Goal: Task Accomplishment & Management: Manage account settings

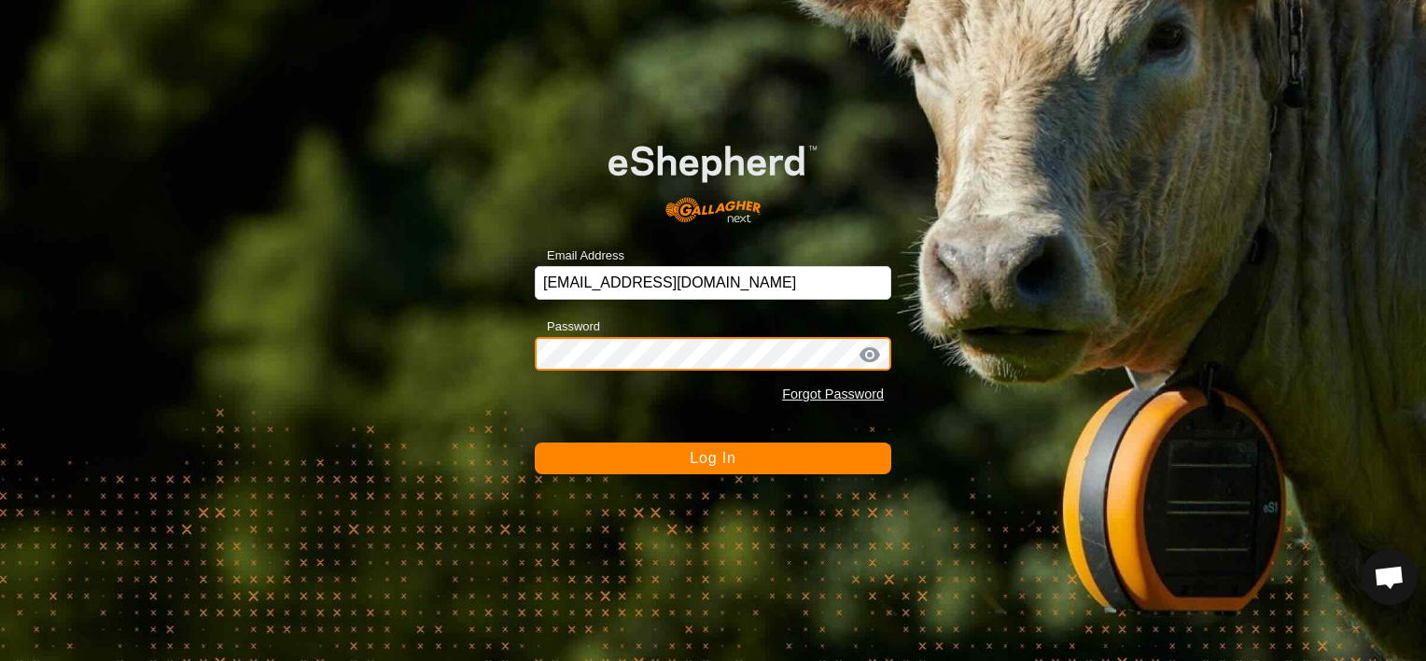
scroll to position [12518, 0]
click at [535, 442] on button "Log In" at bounding box center [713, 458] width 356 height 32
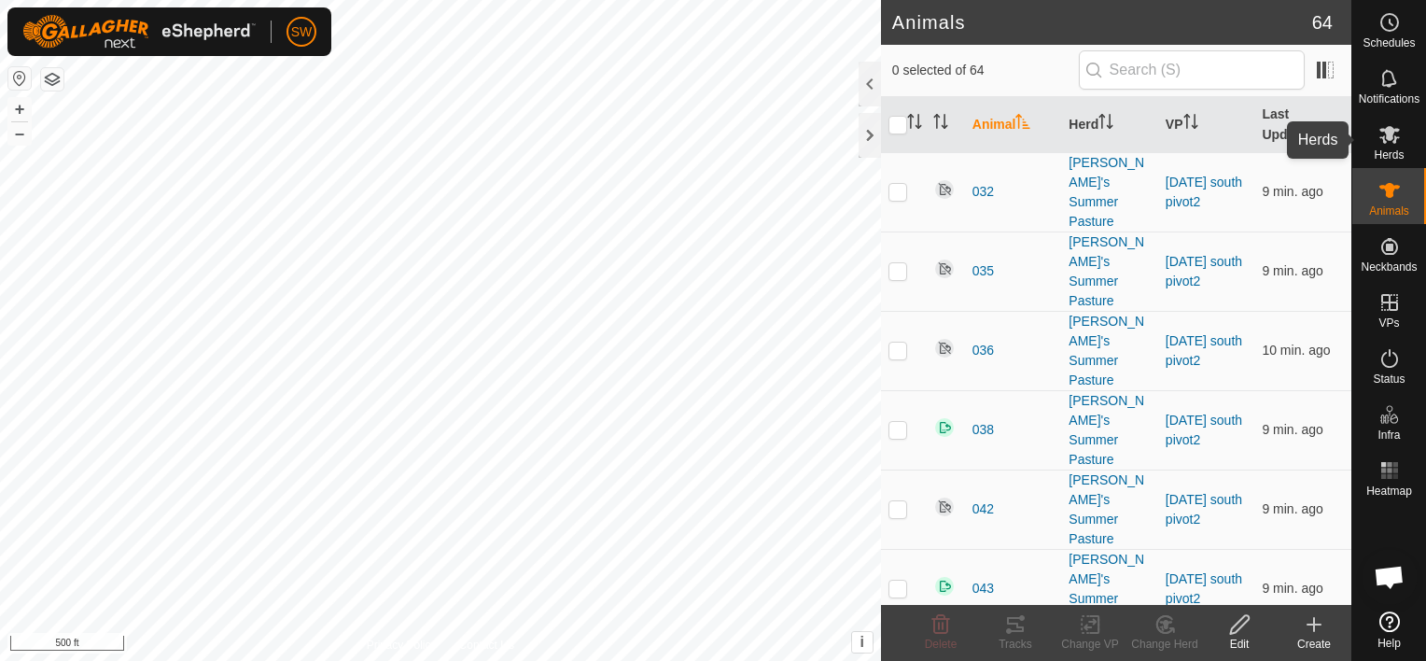
click at [1380, 152] on span "Herds" at bounding box center [1389, 154] width 30 height 11
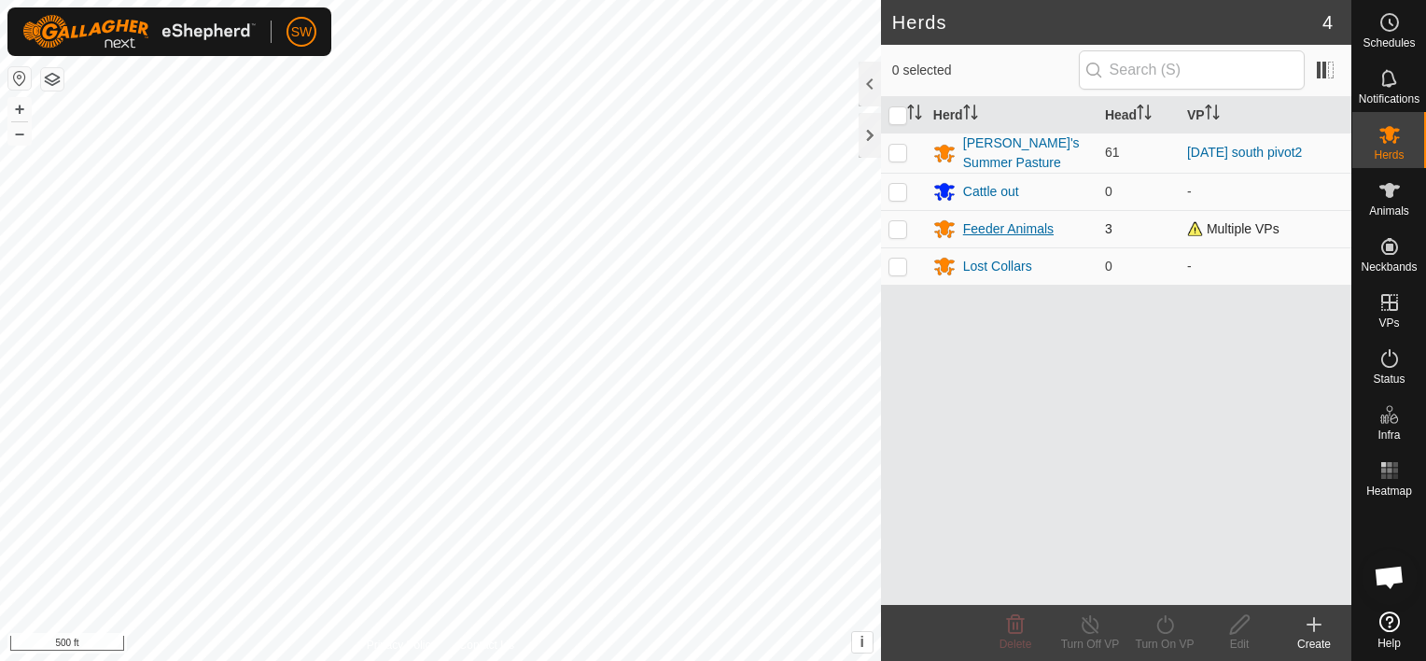
click at [1040, 224] on div "Feeder Animals" at bounding box center [1008, 229] width 91 height 20
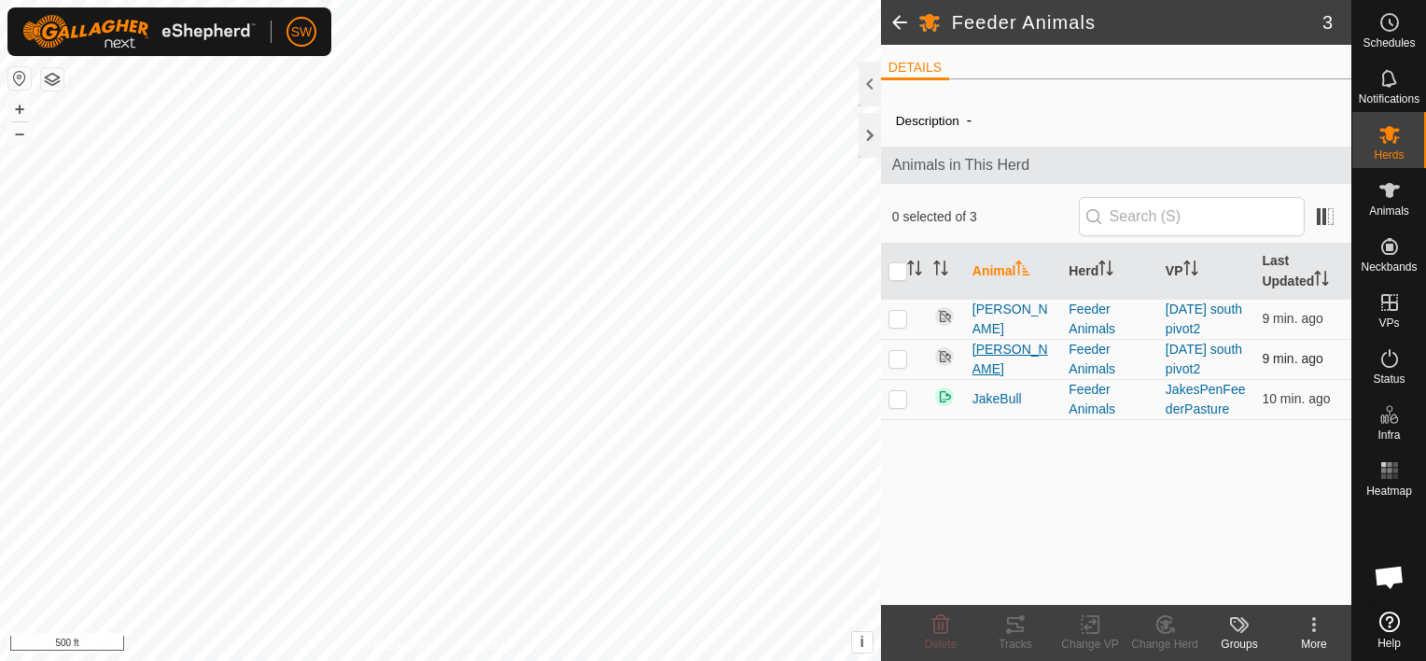
click at [976, 355] on span "[PERSON_NAME]" at bounding box center [1013, 359] width 82 height 39
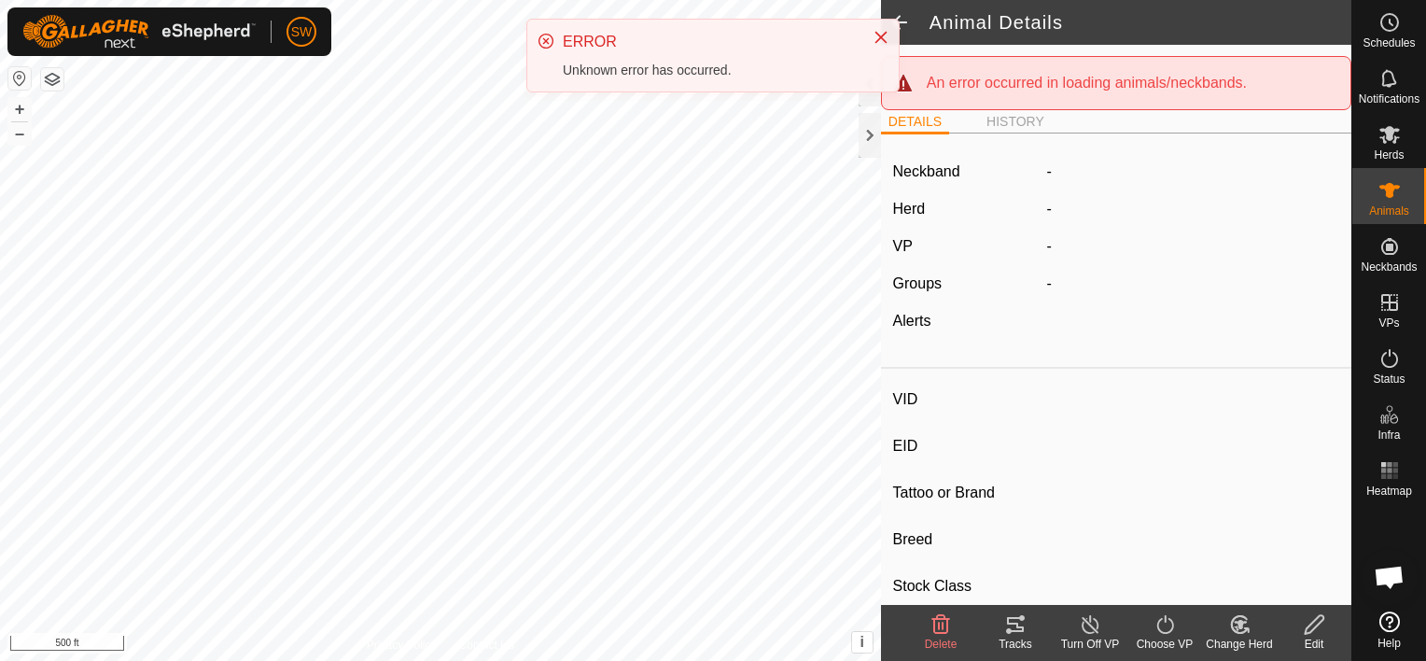
click at [907, 15] on span at bounding box center [899, 22] width 37 height 45
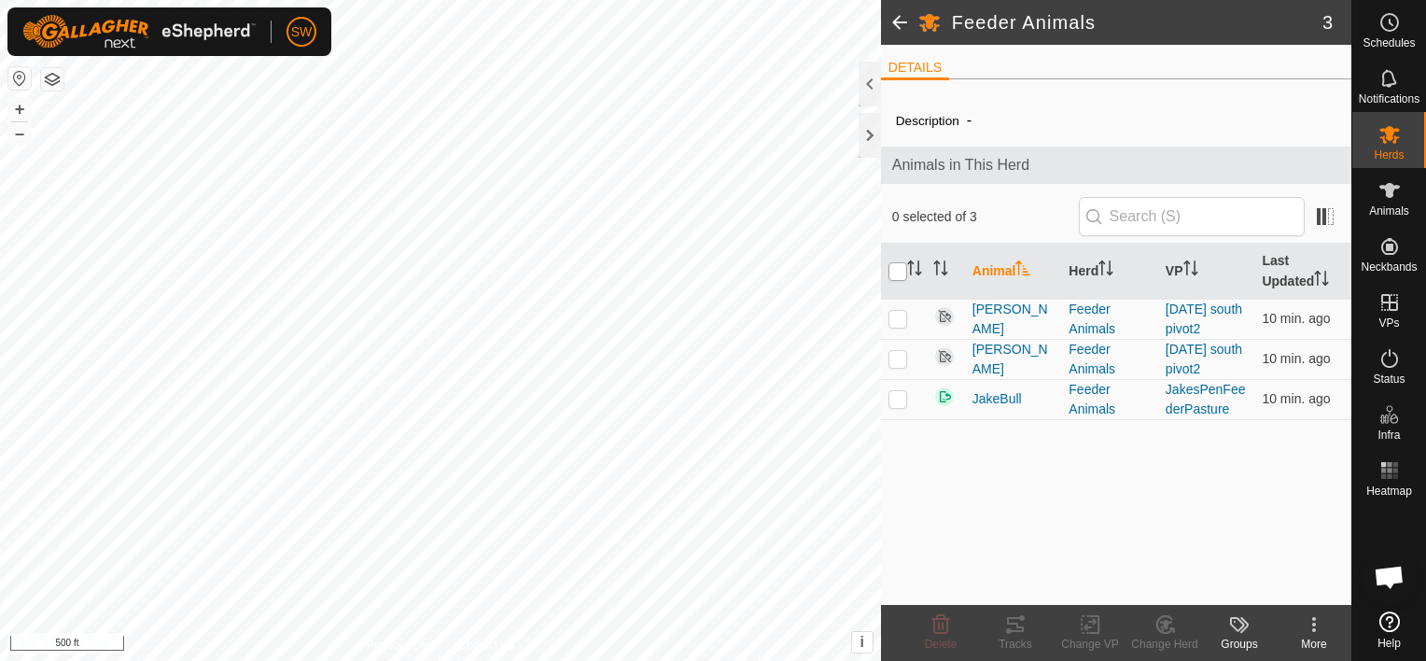
click at [899, 280] on input "checkbox" at bounding box center [897, 271] width 19 height 19
checkbox input "true"
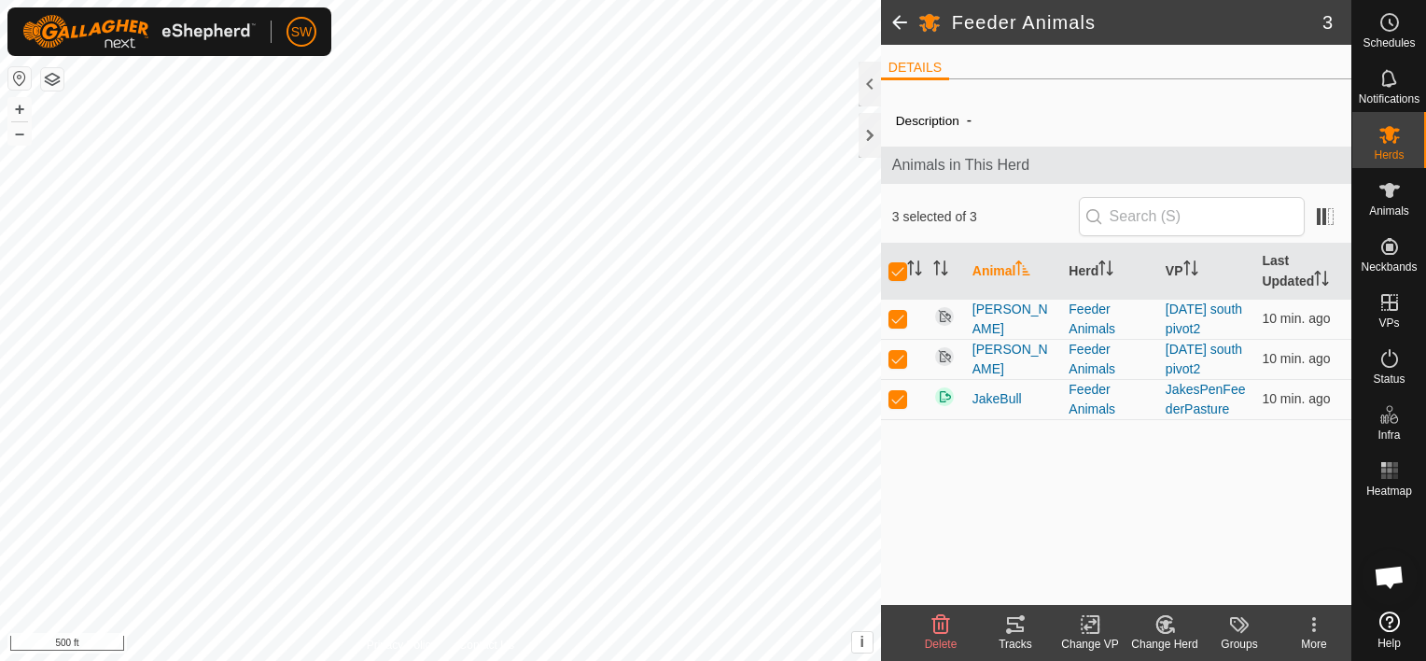
drag, startPoint x: 899, startPoint y: 280, endPoint x: 1297, endPoint y: 507, distance: 458.4
click at [1297, 507] on div "Description - Animals in This Herd 3 selected of 3 Animal Herd VP Last Updated …" at bounding box center [1116, 349] width 470 height 510
click at [901, 268] on input "checkbox" at bounding box center [897, 271] width 19 height 19
checkbox input "false"
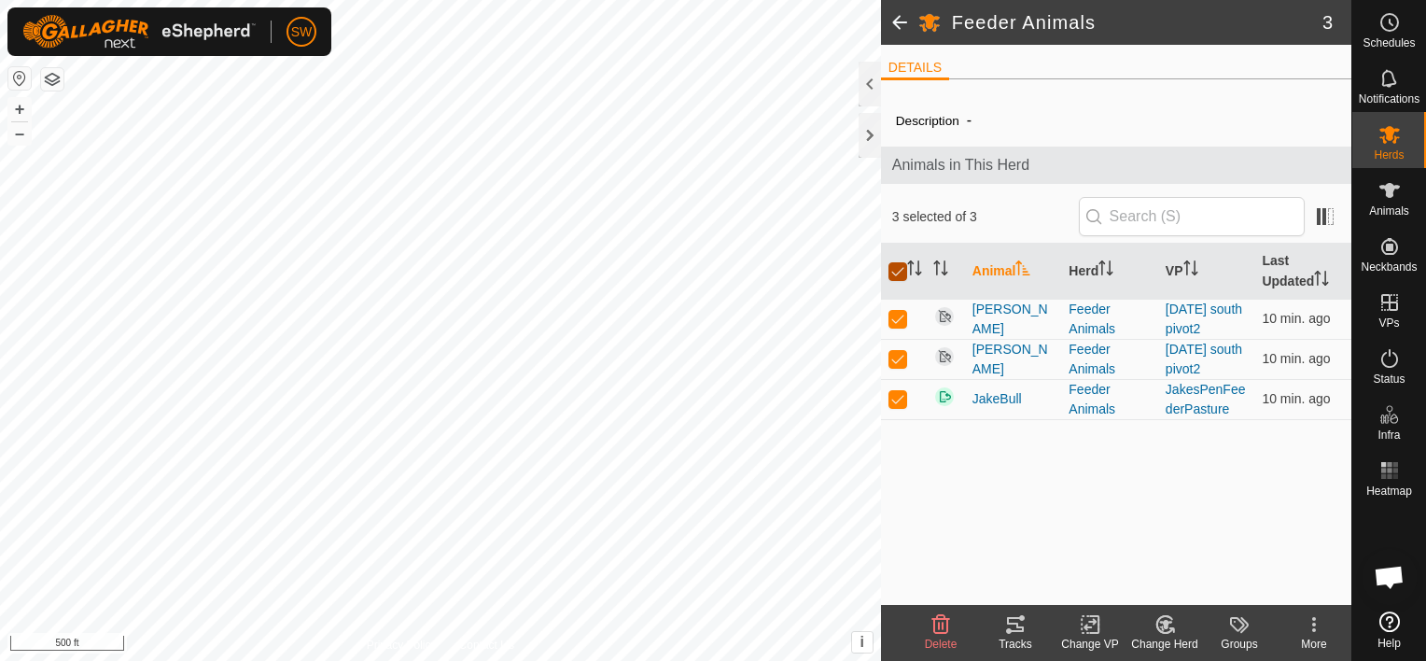
checkbox input "false"
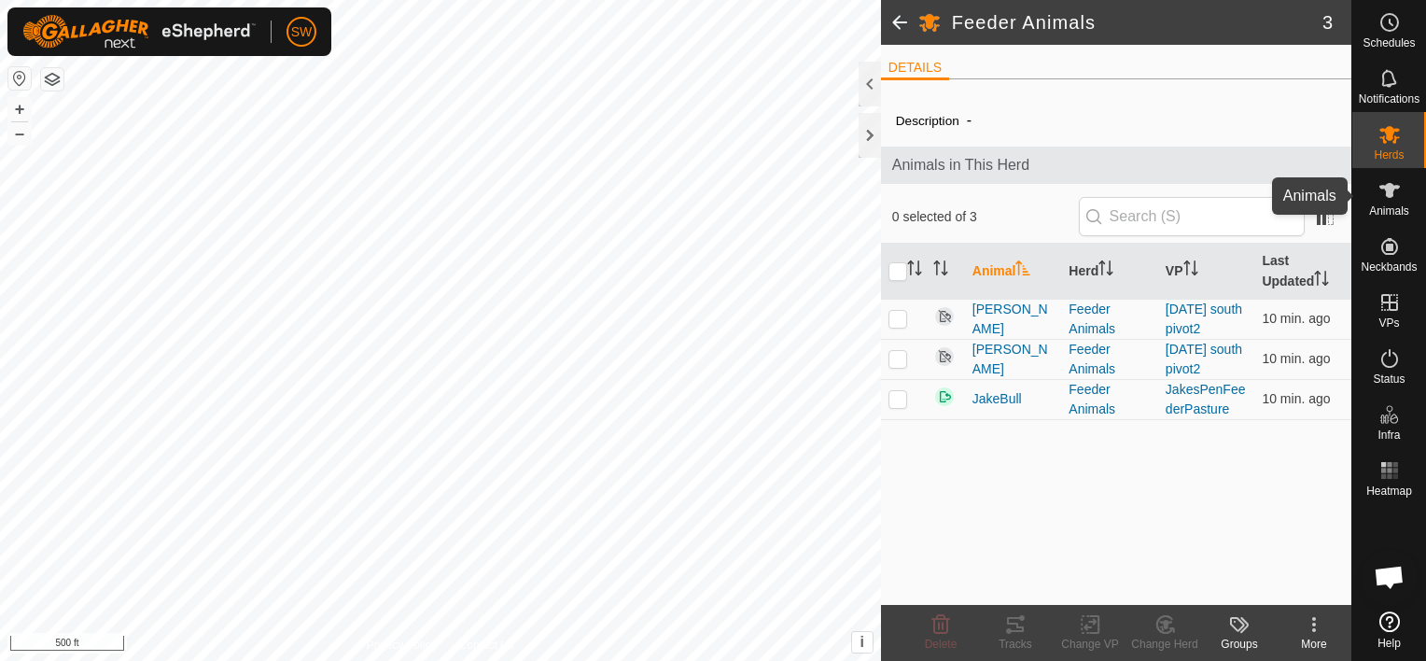
click at [1390, 209] on span "Animals" at bounding box center [1389, 210] width 40 height 11
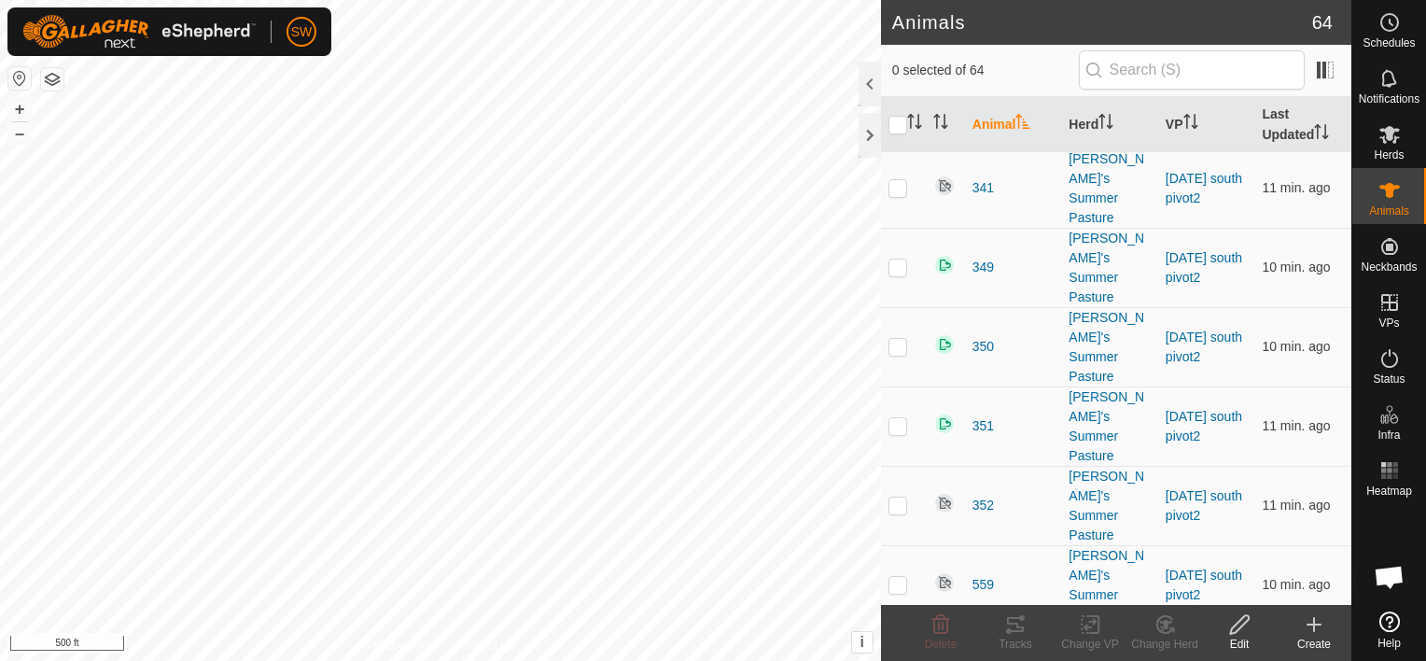
scroll to position [3298, 0]
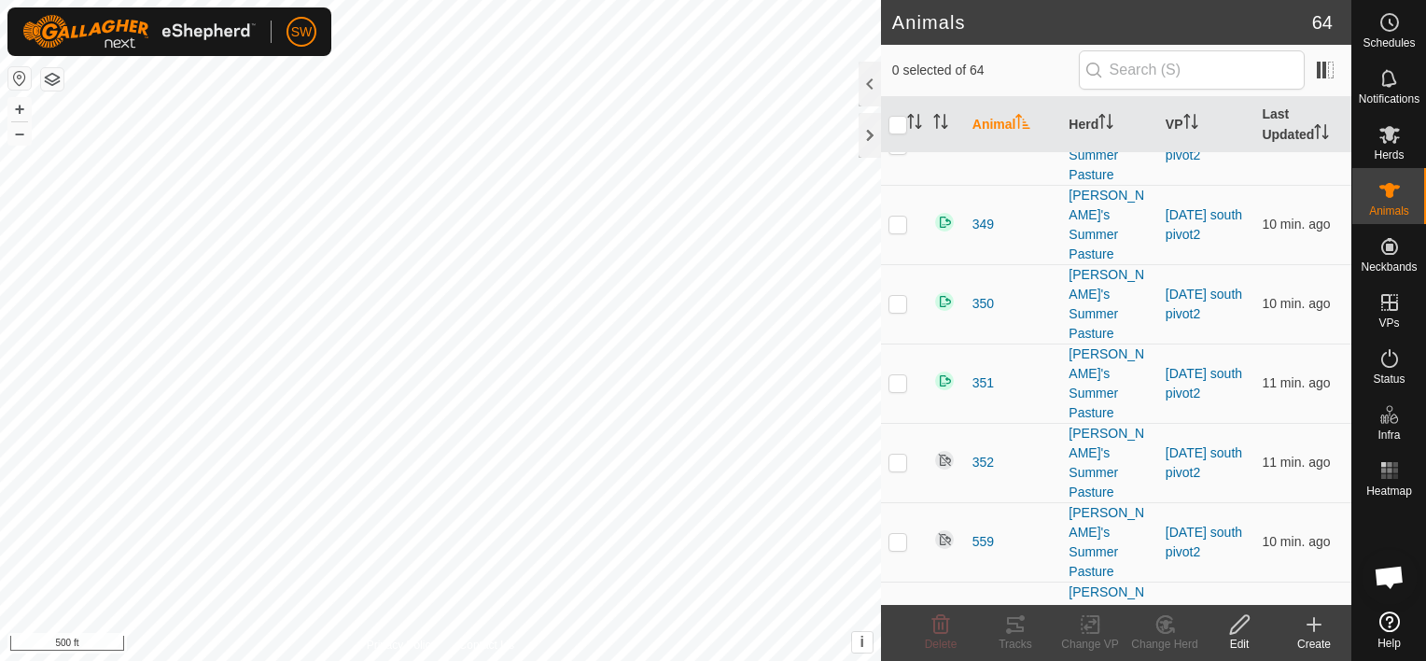
checkbox input "true"
click at [1156, 631] on icon at bounding box center [1164, 624] width 23 height 22
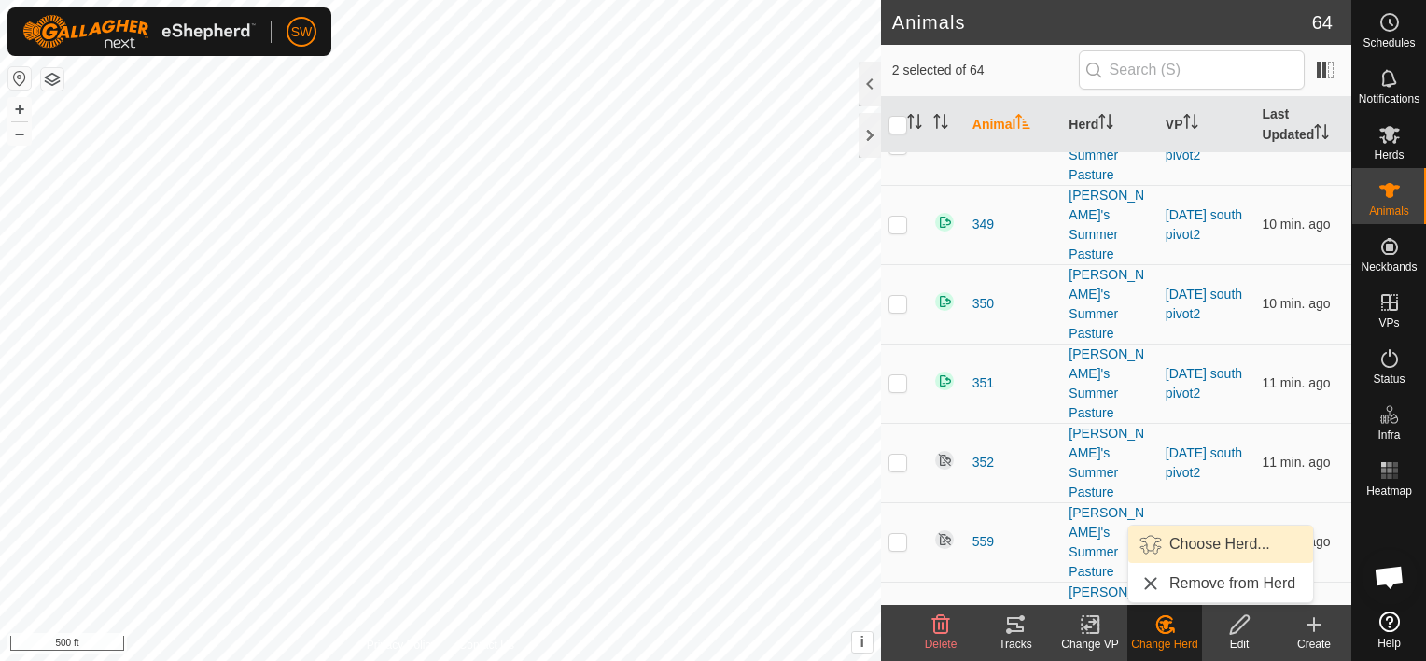
drag, startPoint x: 1187, startPoint y: 541, endPoint x: 1198, endPoint y: 547, distance: 12.5
click at [1198, 547] on link "Choose Herd..." at bounding box center [1220, 543] width 185 height 37
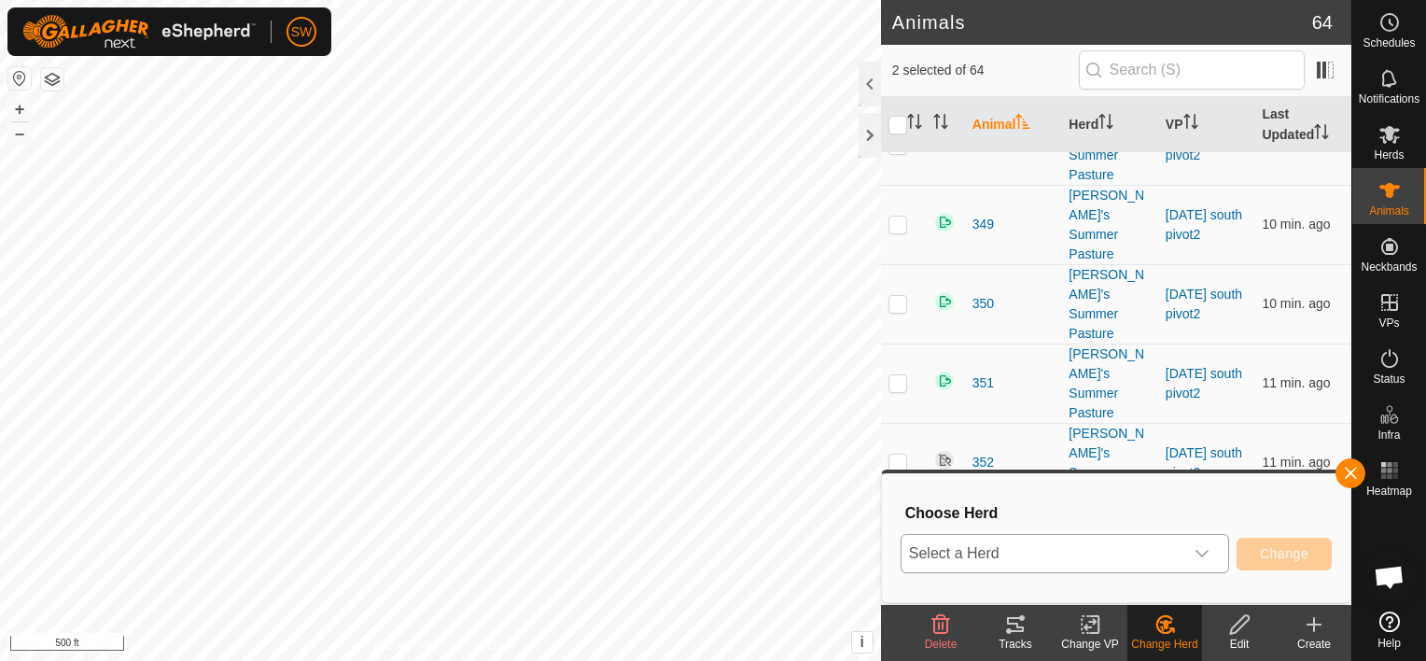
click at [1192, 548] on div "dropdown trigger" at bounding box center [1201, 553] width 37 height 37
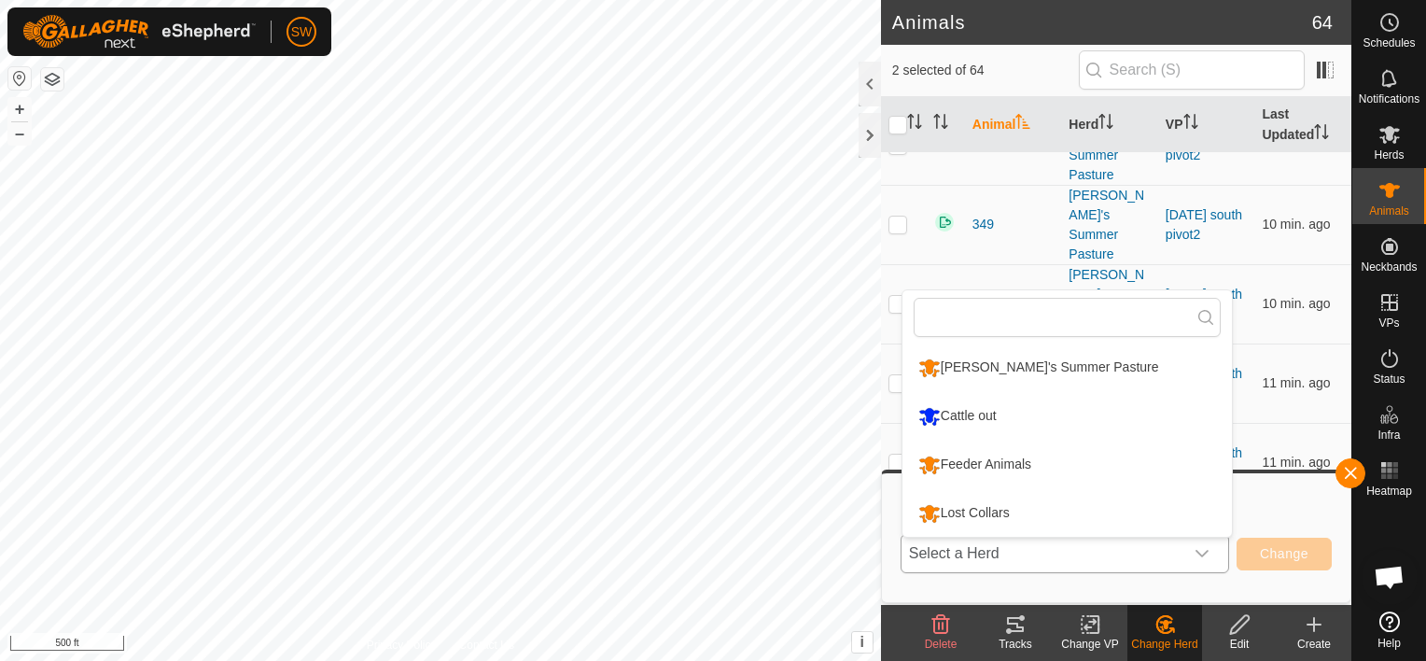
click at [1002, 464] on li "Feeder Animals" at bounding box center [1066, 464] width 329 height 47
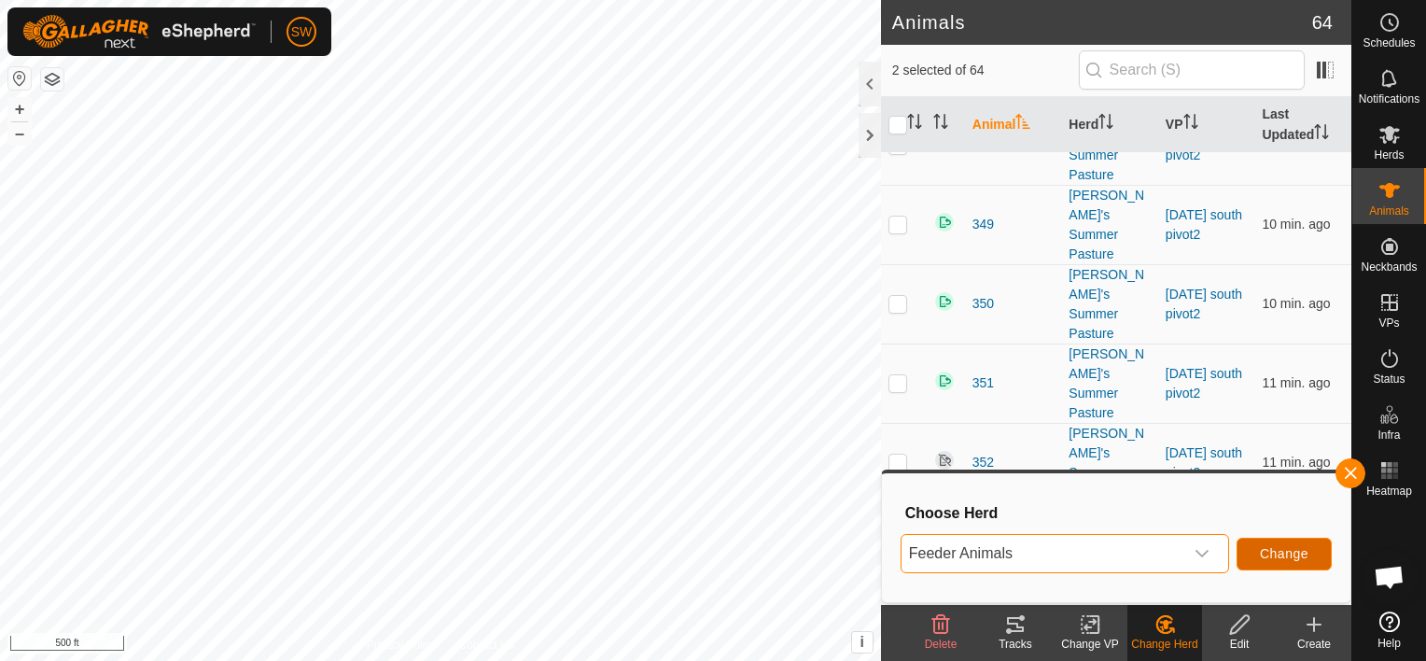
click at [1291, 551] on span "Change" at bounding box center [1284, 553] width 49 height 15
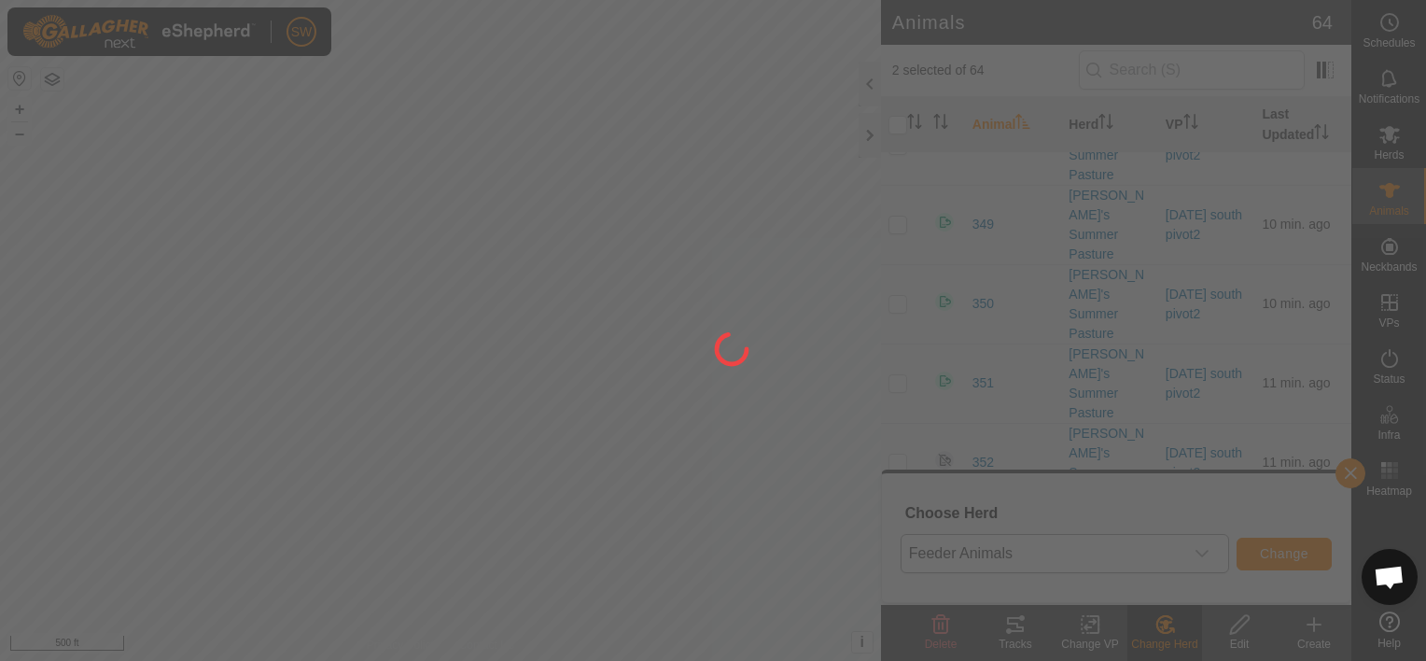
checkbox input "false"
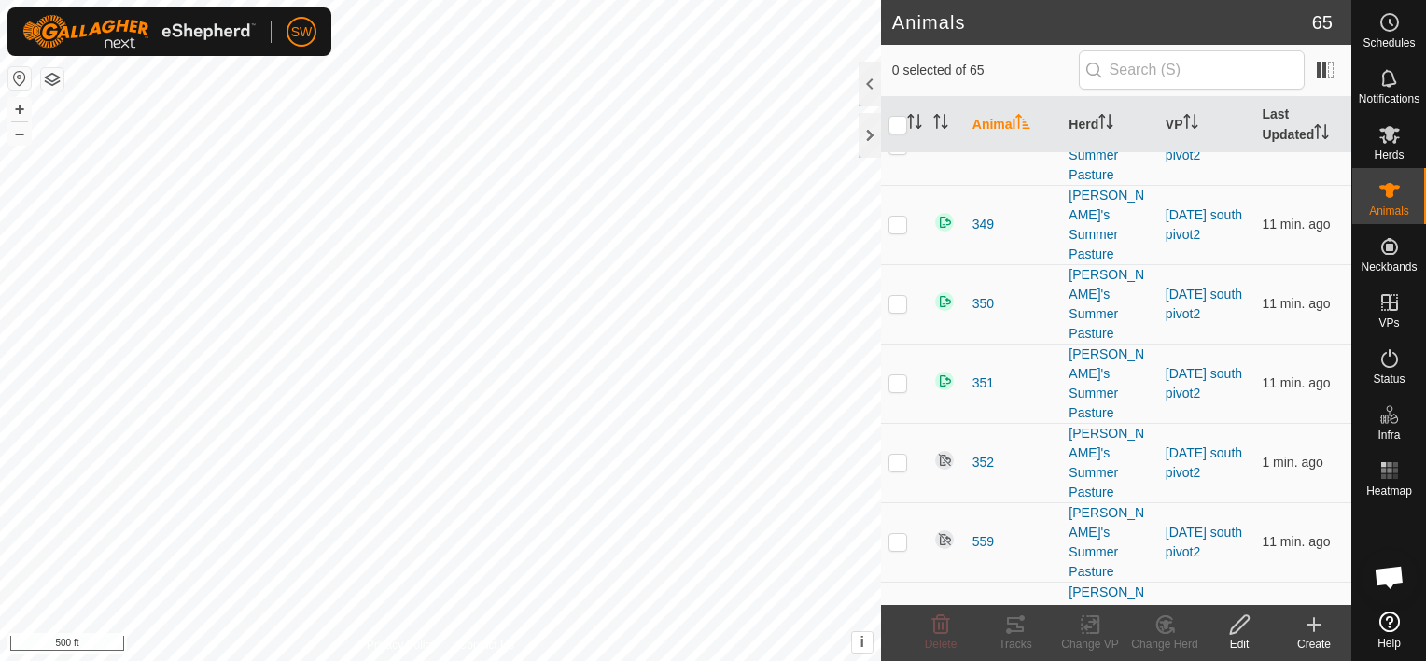
checkbox input "true"
click at [1087, 626] on icon at bounding box center [1089, 625] width 13 height 12
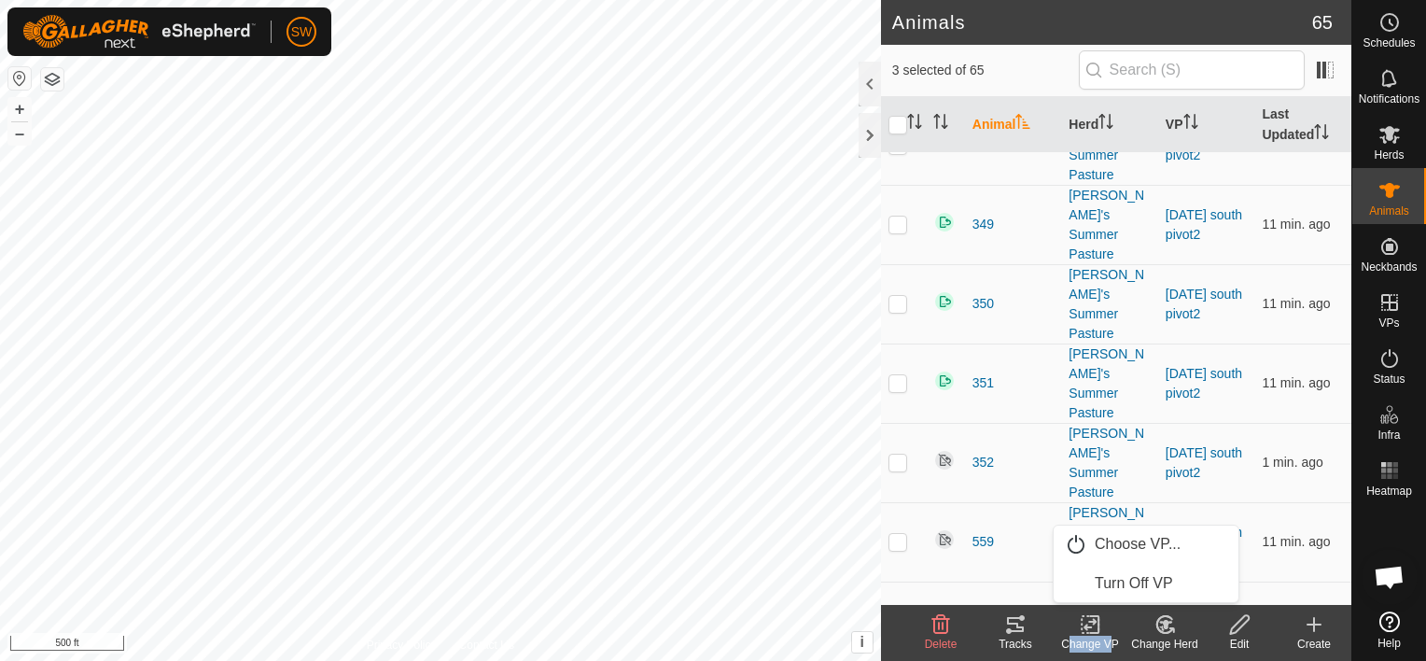
click at [1087, 626] on icon at bounding box center [1089, 625] width 13 height 12
click at [1081, 628] on icon at bounding box center [1090, 624] width 23 height 22
click at [1126, 541] on link "Choose VP..." at bounding box center [1145, 543] width 185 height 37
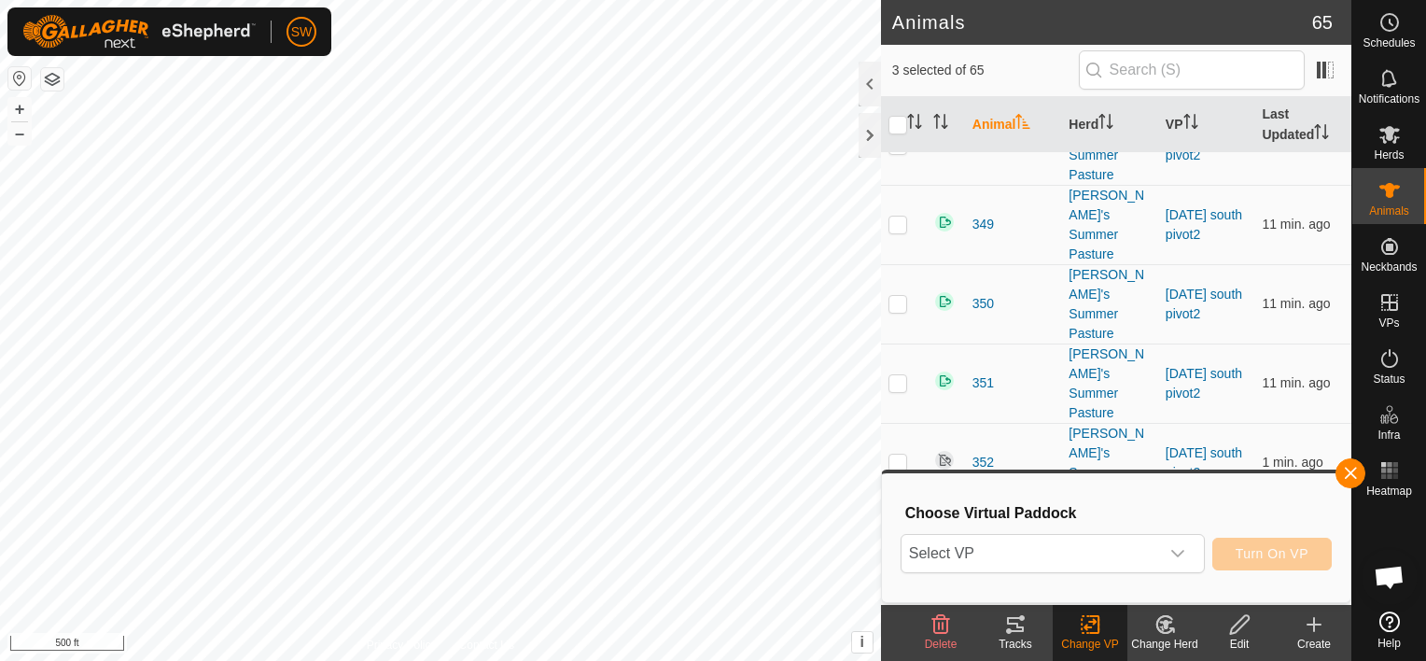
click at [1126, 541] on span "Select VP" at bounding box center [1030, 553] width 258 height 37
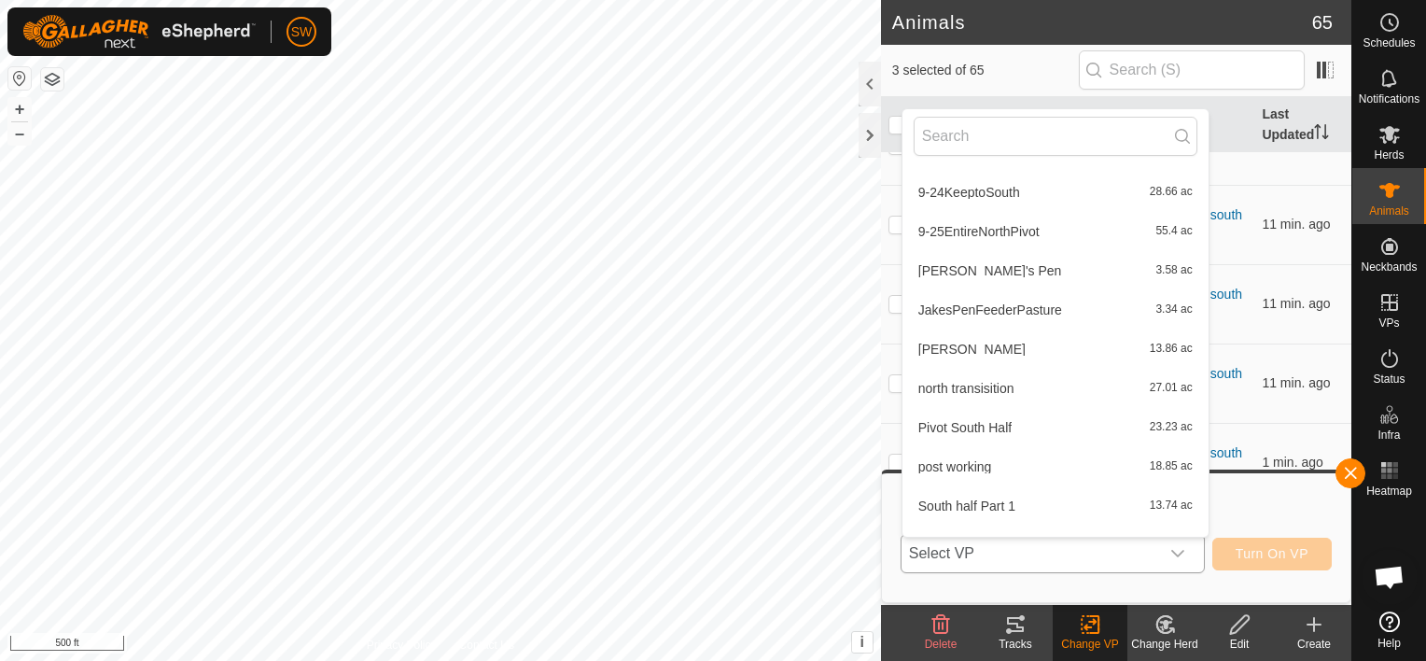
scroll to position [305, 0]
click at [980, 269] on li "[PERSON_NAME]'s Pen 3.58 ac" at bounding box center [1055, 272] width 306 height 37
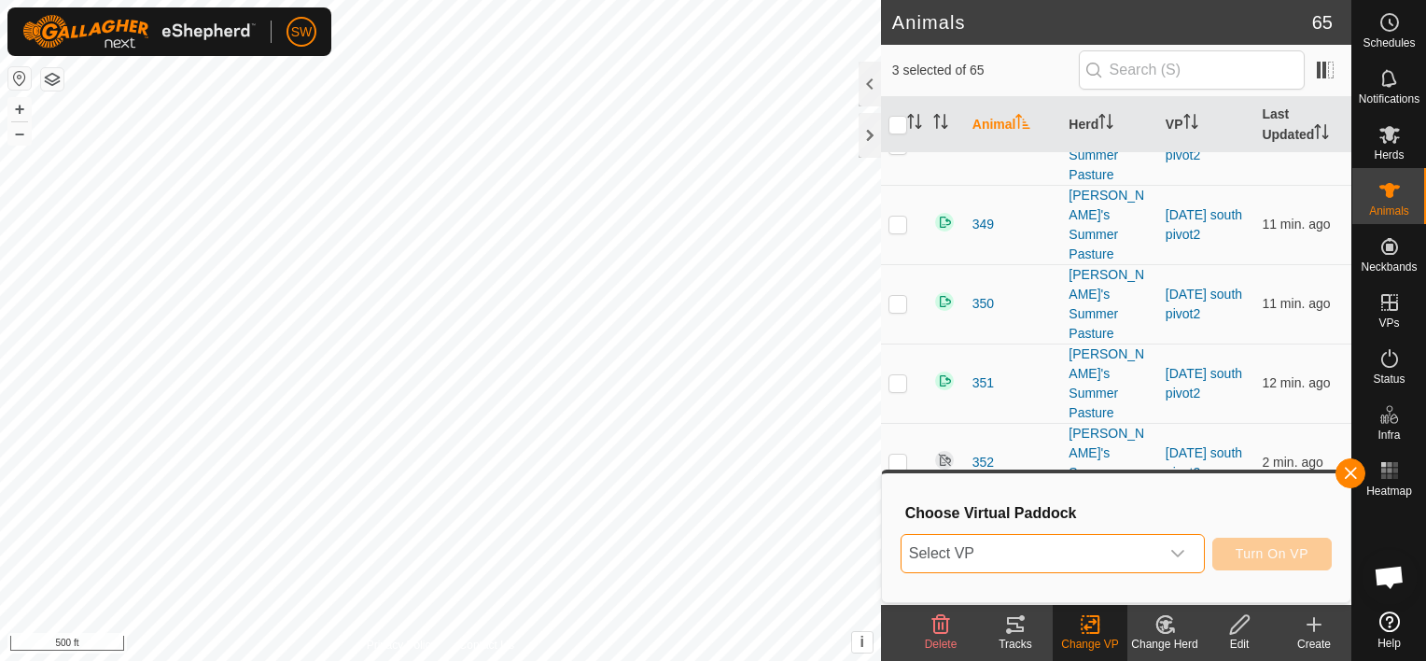
click at [1267, 555] on span "Turn On VP" at bounding box center [1271, 553] width 73 height 15
click at [1391, 205] on span "Animals" at bounding box center [1389, 210] width 40 height 11
click at [893, 124] on input "checkbox" at bounding box center [897, 125] width 19 height 19
checkbox input "true"
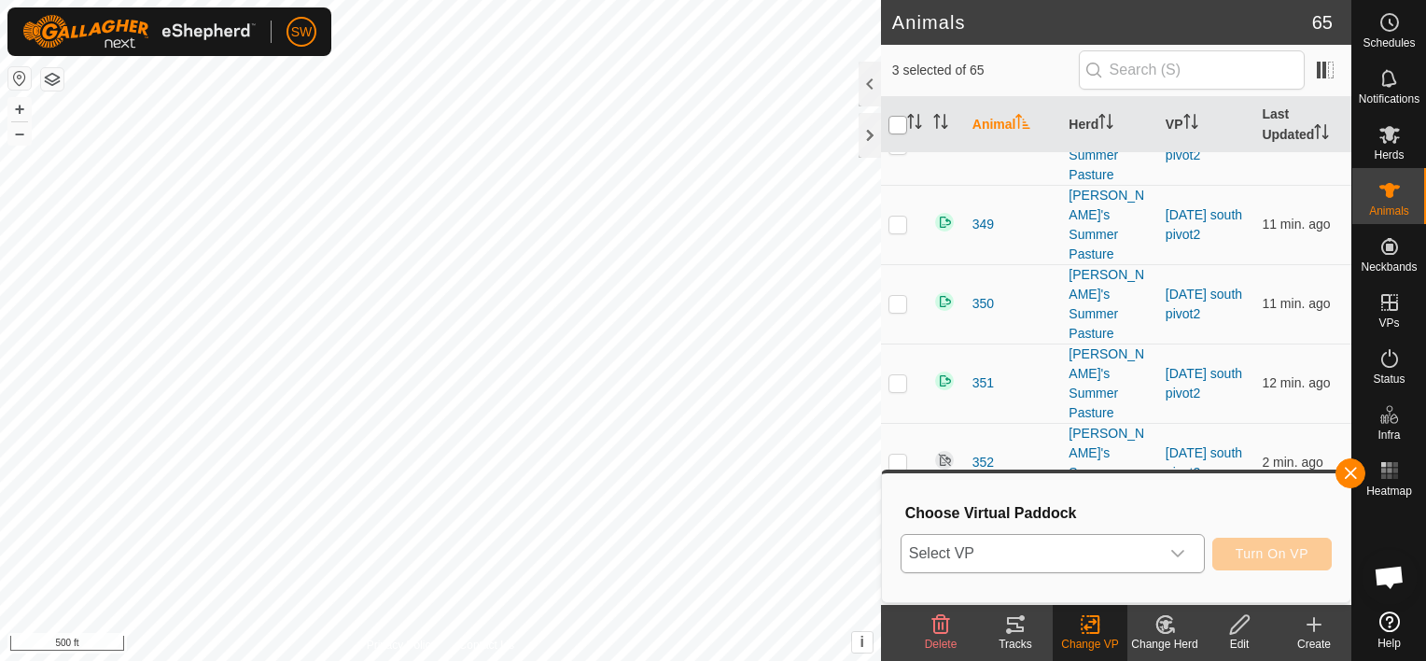
checkbox input "true"
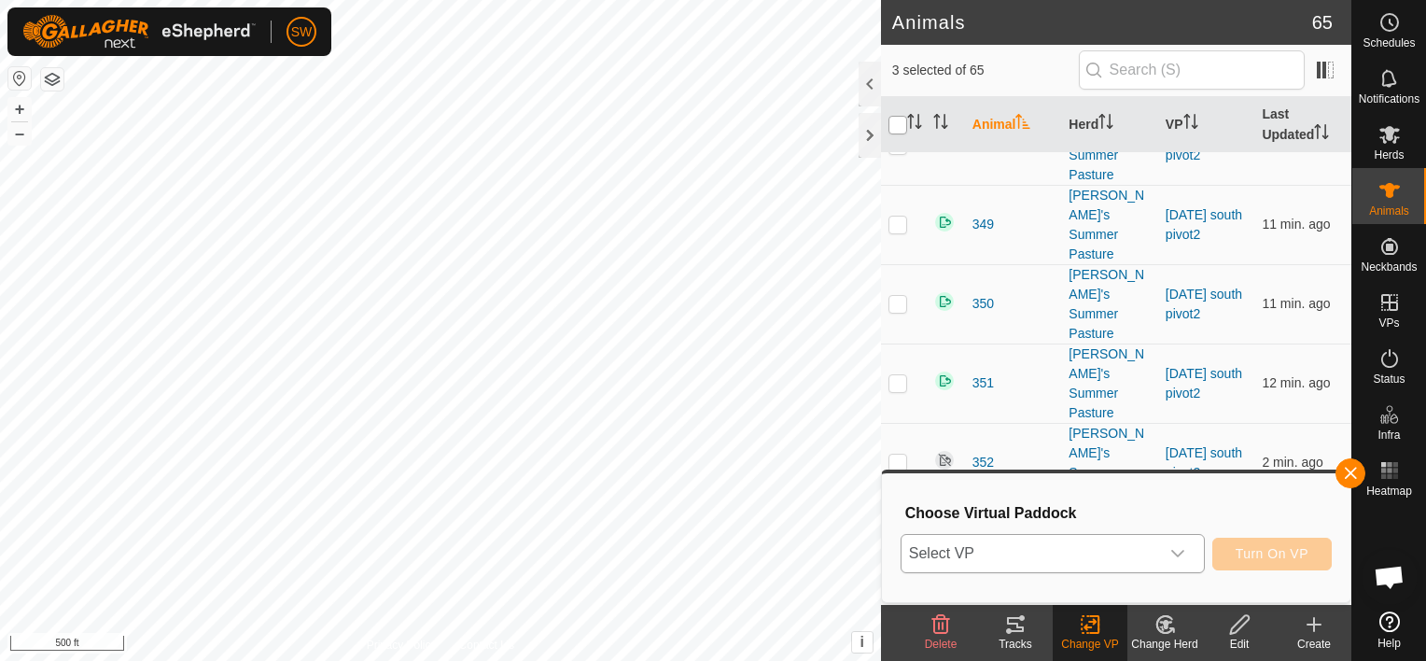
checkbox input "true"
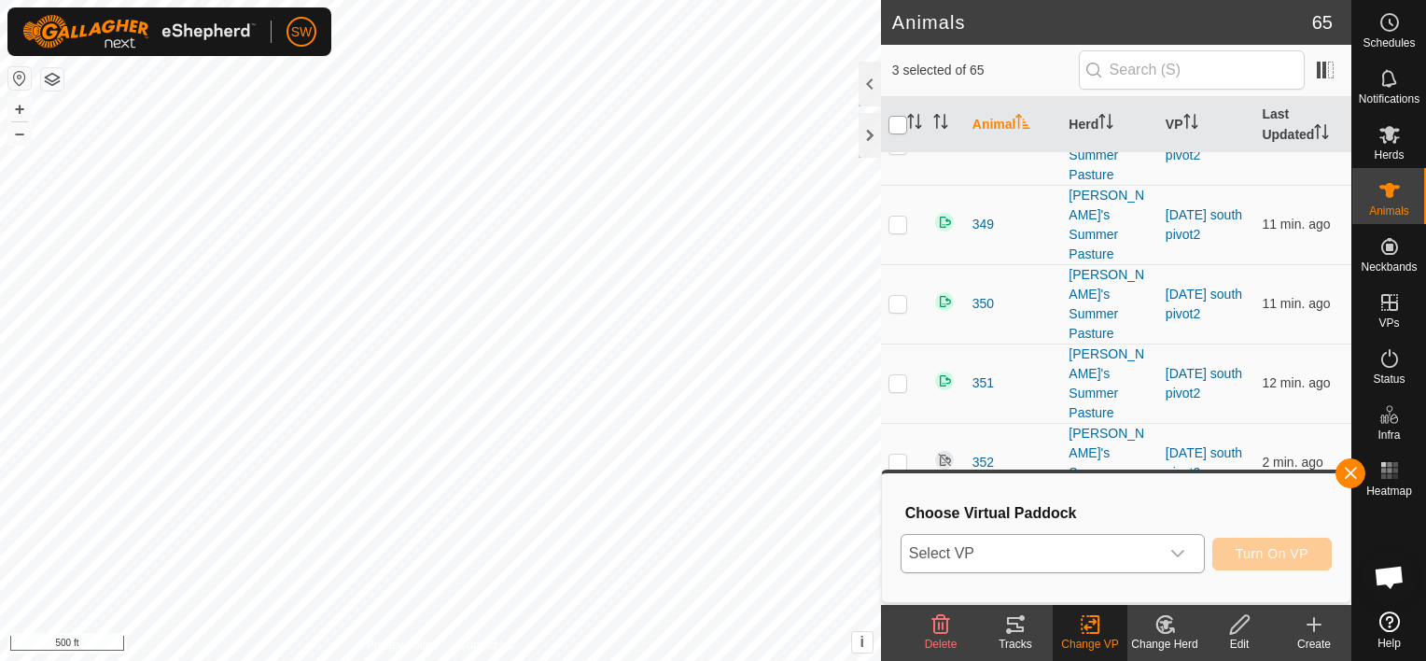
checkbox input "true"
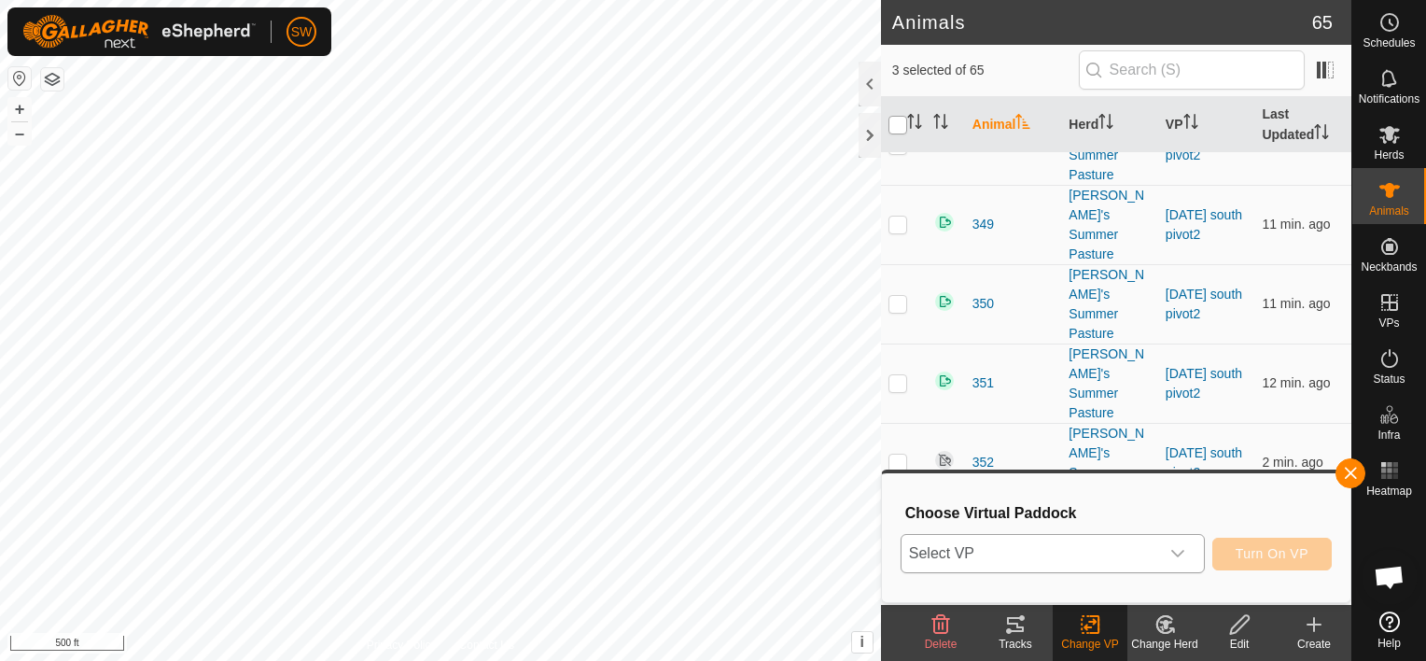
checkbox input "true"
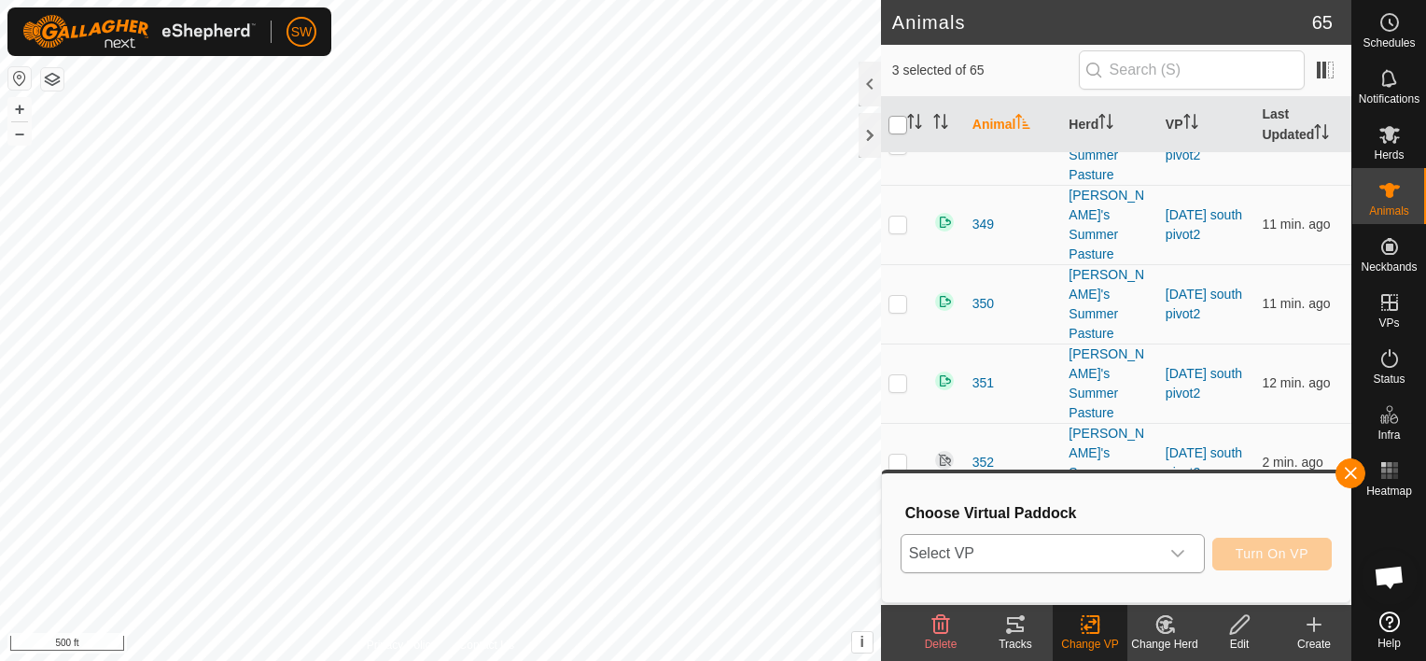
checkbox input "true"
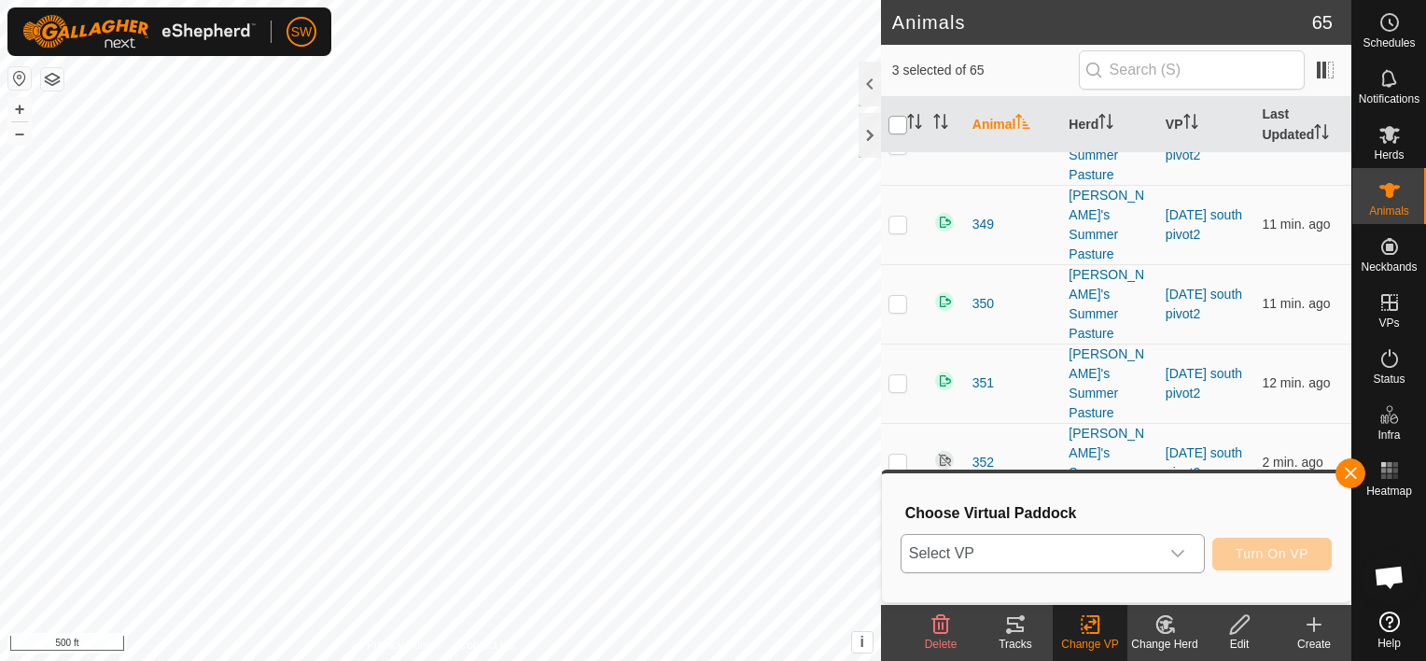
checkbox input "true"
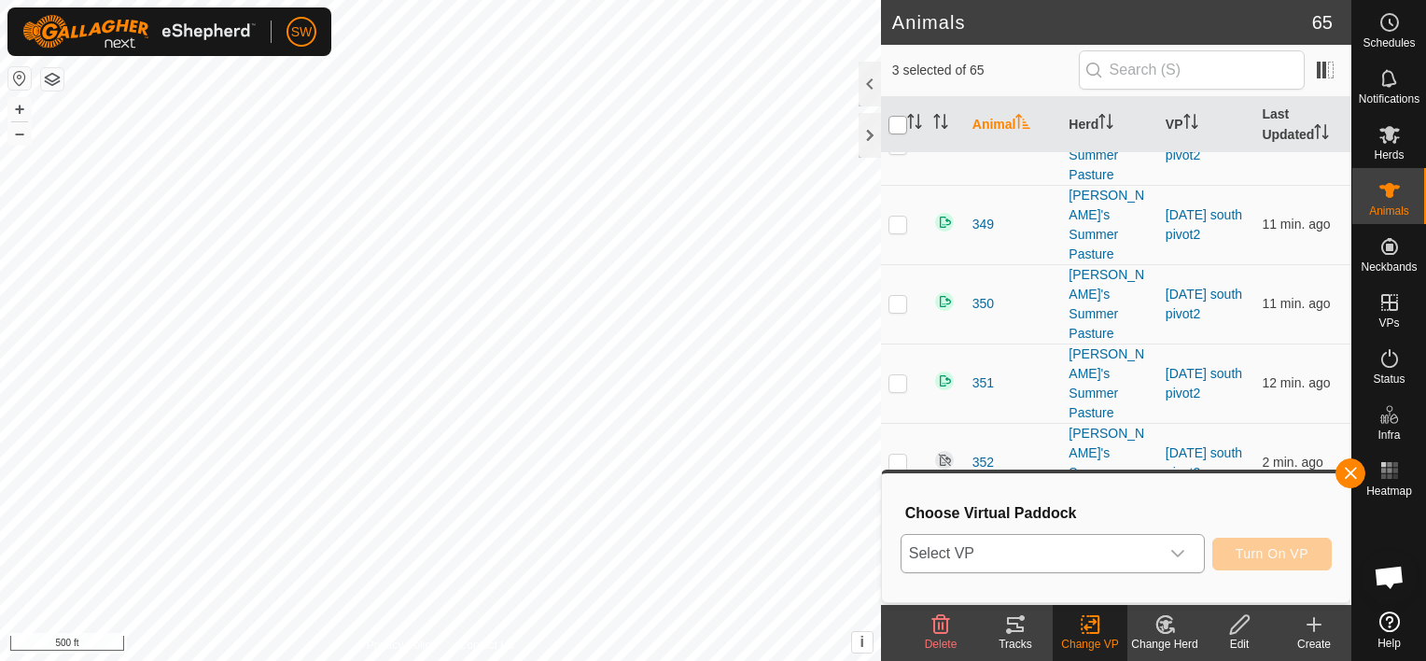
checkbox input "true"
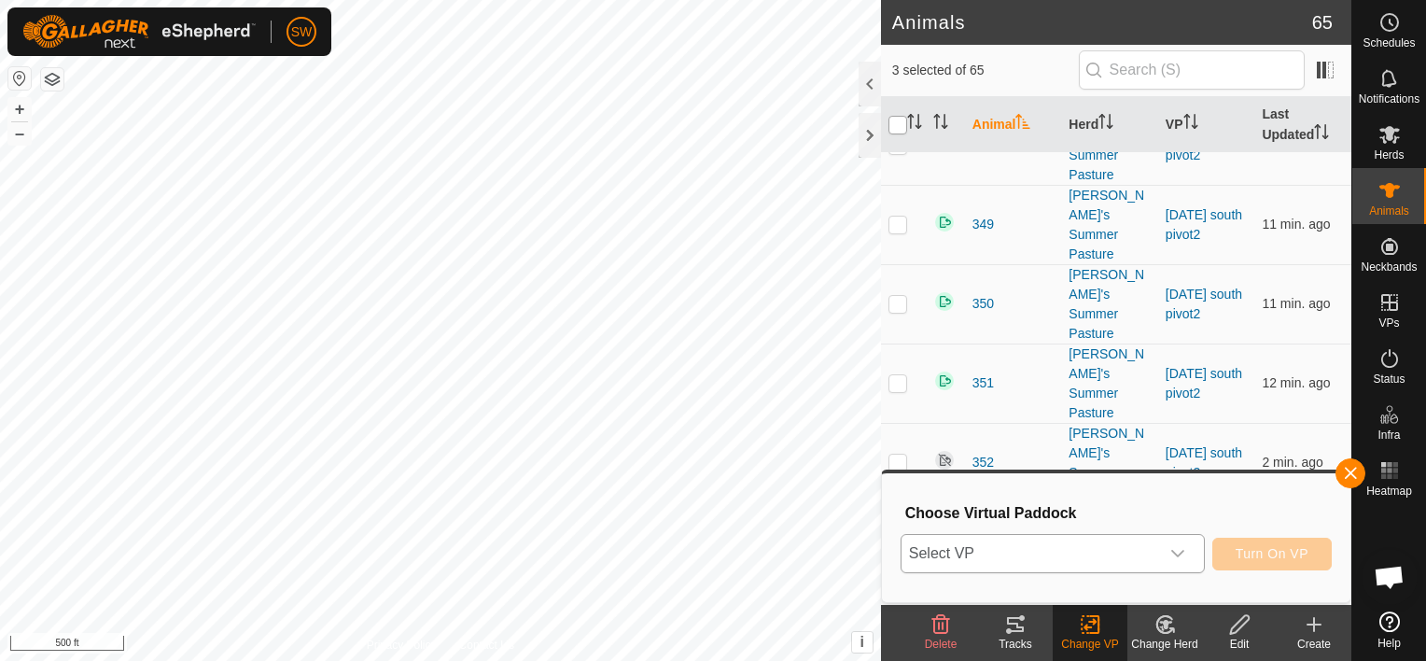
checkbox input "true"
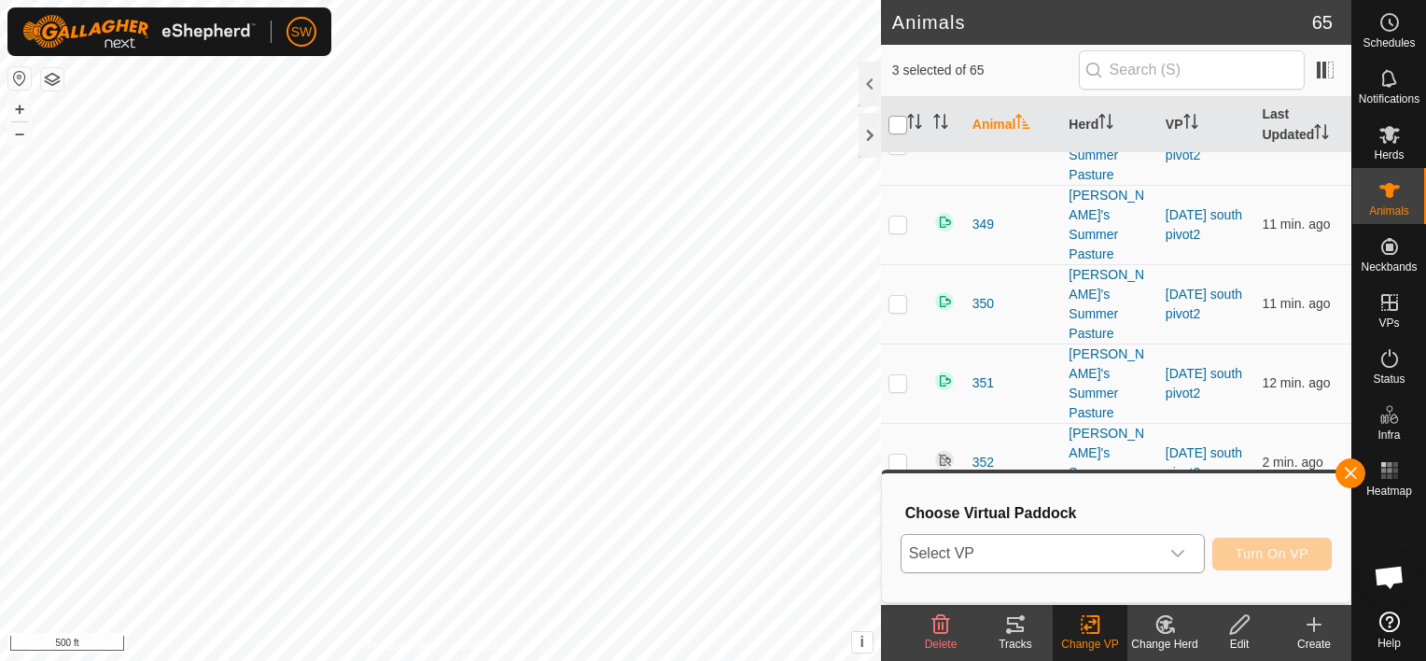
checkbox input "true"
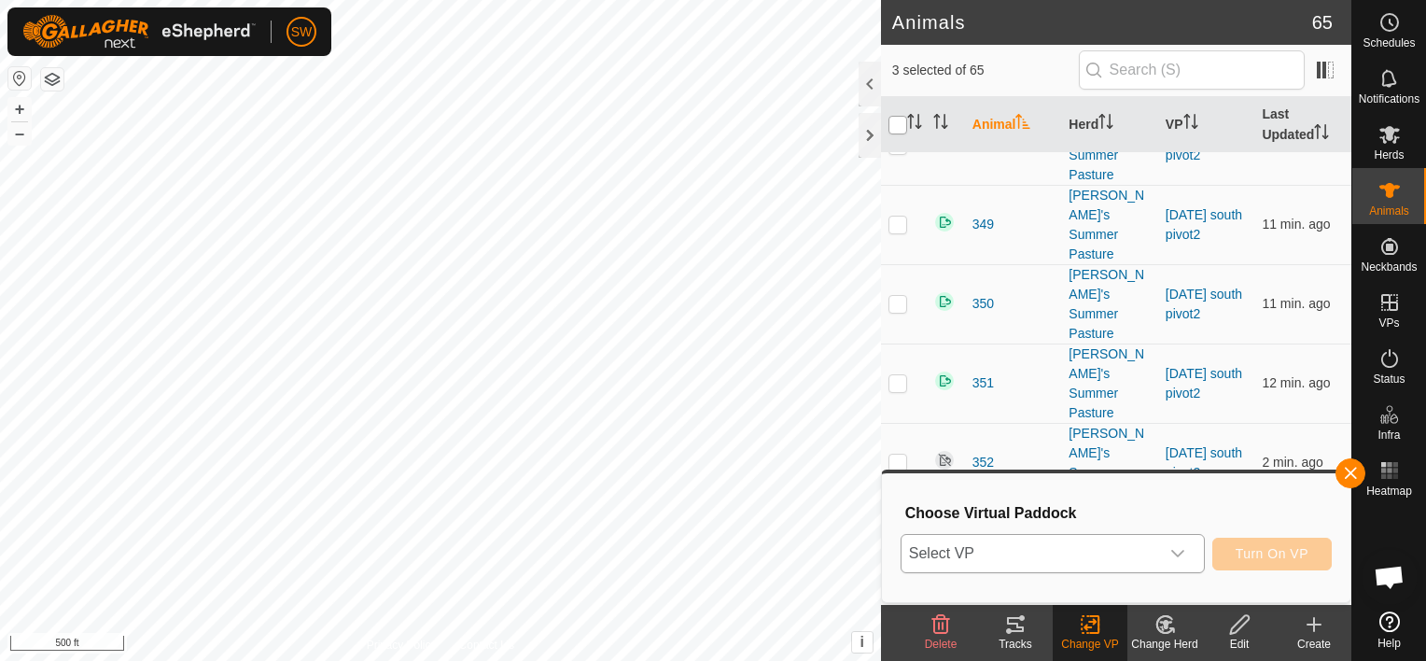
checkbox input "true"
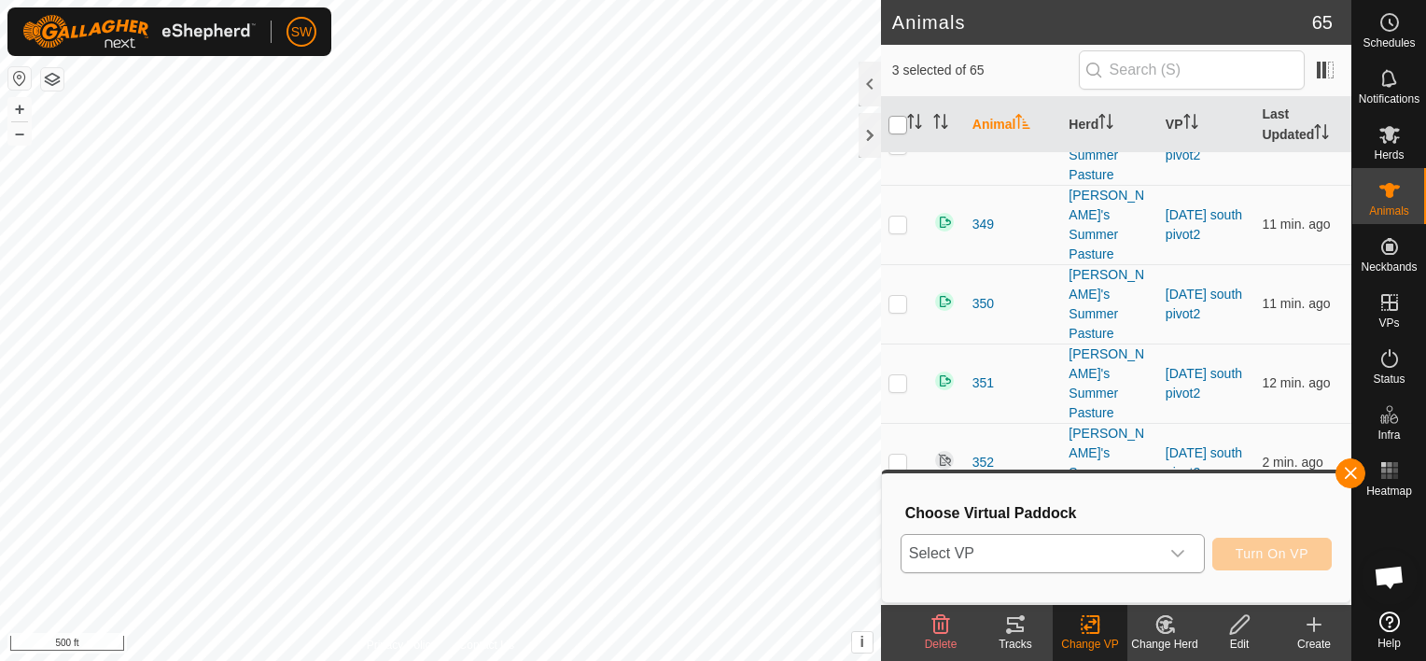
checkbox input "true"
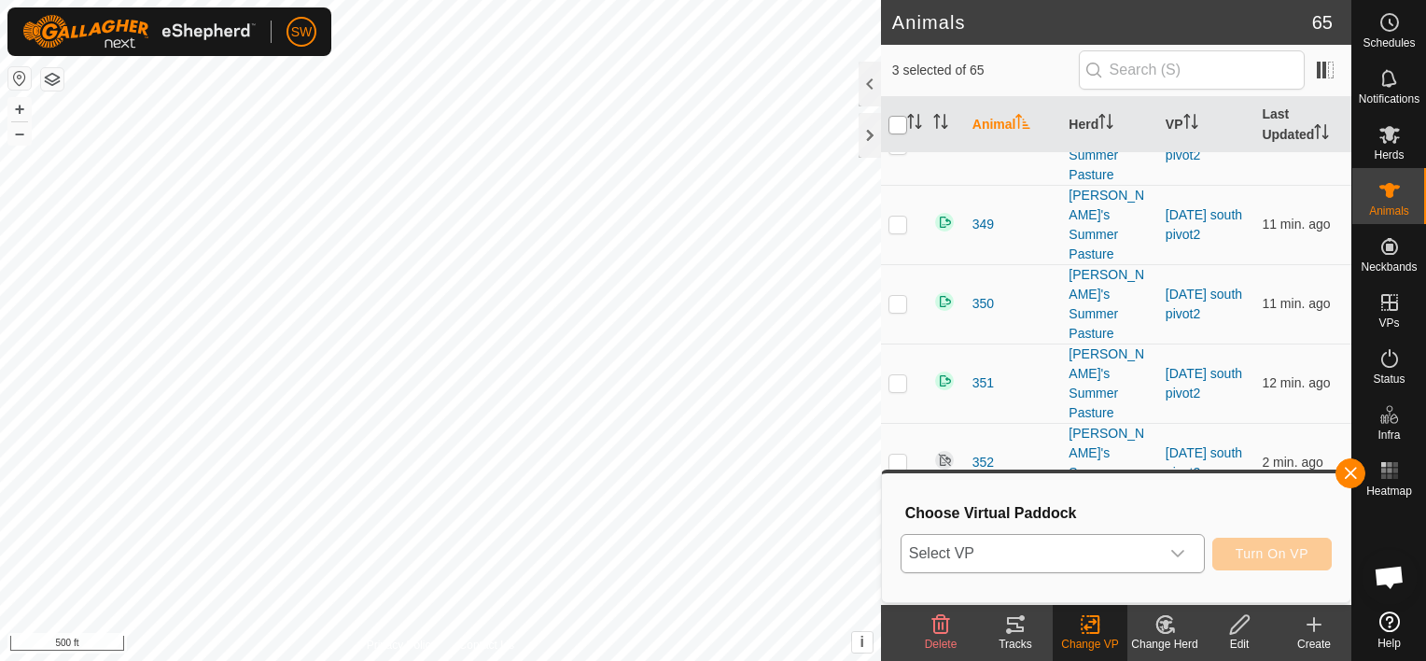
checkbox input "true"
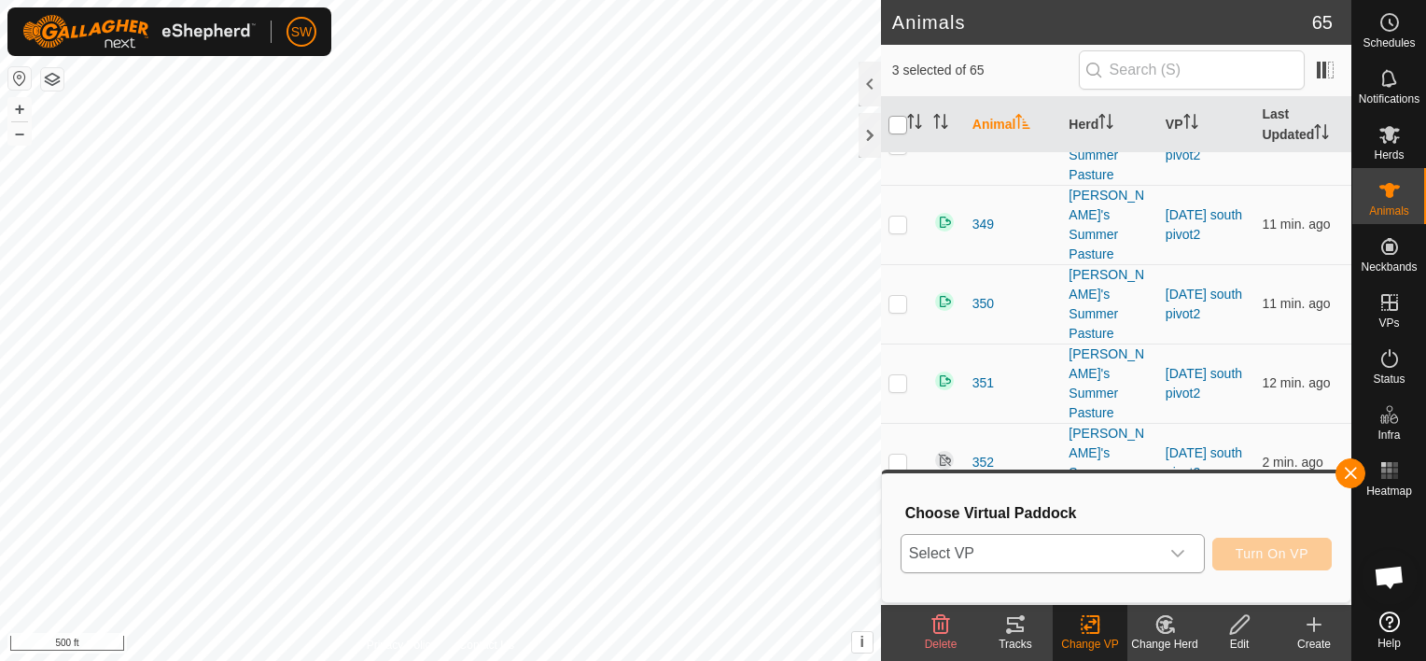
checkbox input "true"
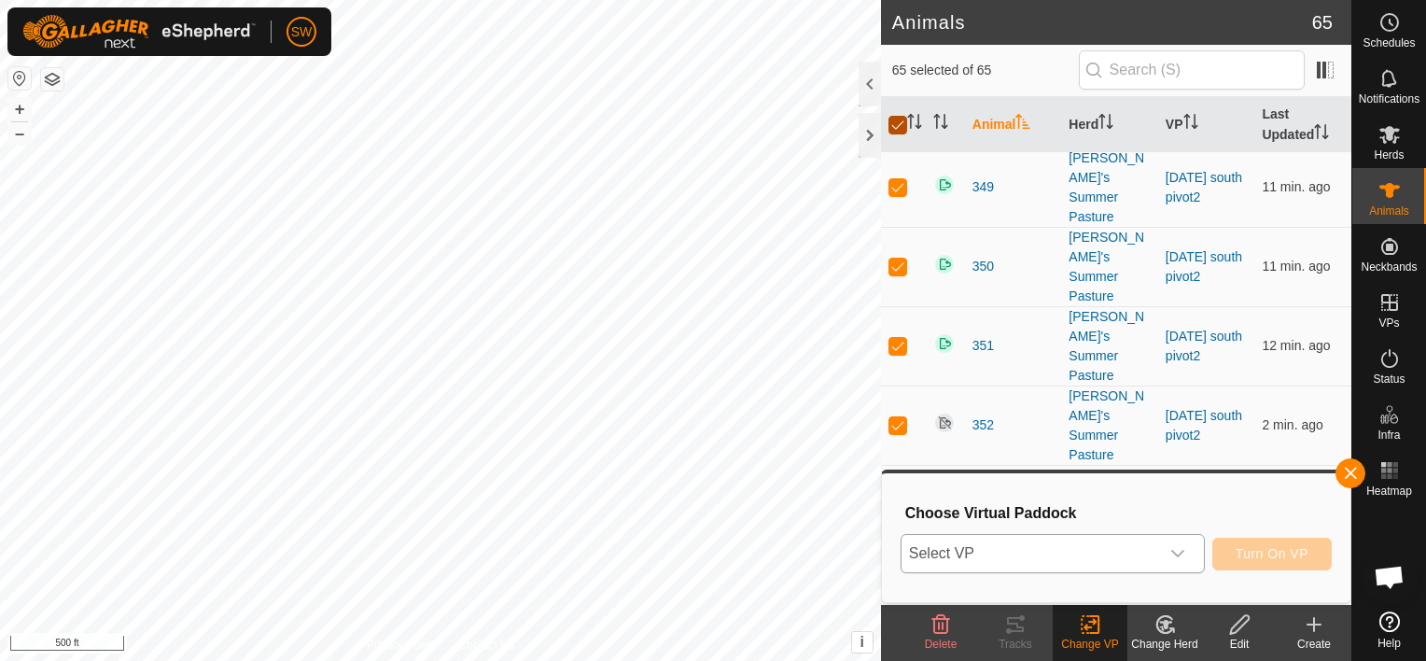
scroll to position [3338, 0]
click at [1355, 481] on button "button" at bounding box center [1350, 473] width 30 height 30
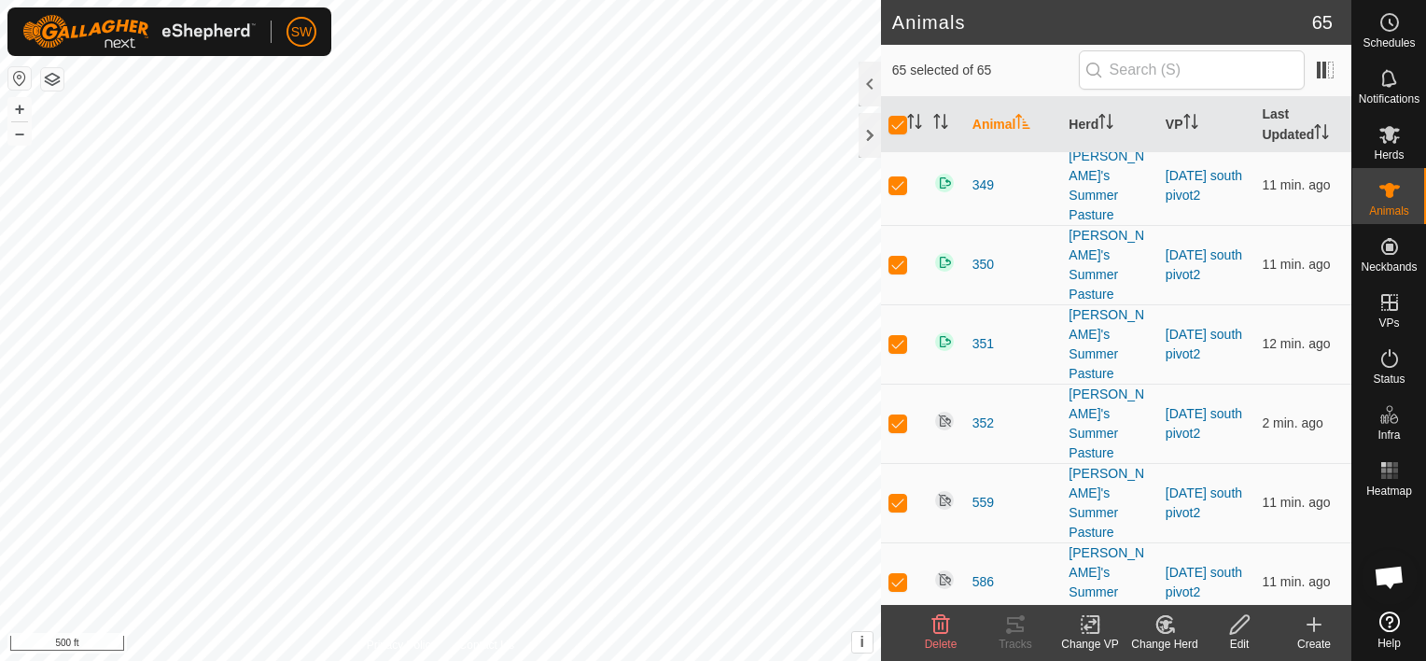
checkbox input "false"
click at [892, 112] on th at bounding box center [903, 125] width 45 height 56
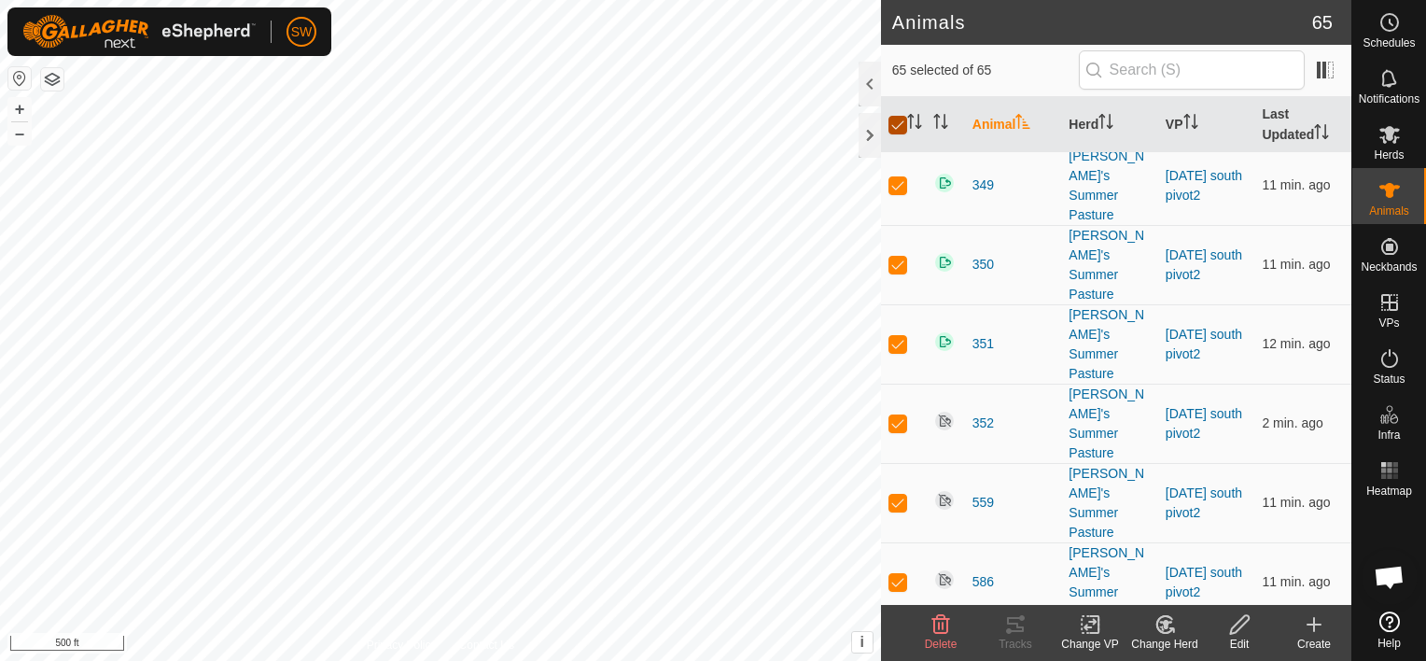
click at [897, 119] on input "checkbox" at bounding box center [897, 125] width 19 height 19
checkbox input "false"
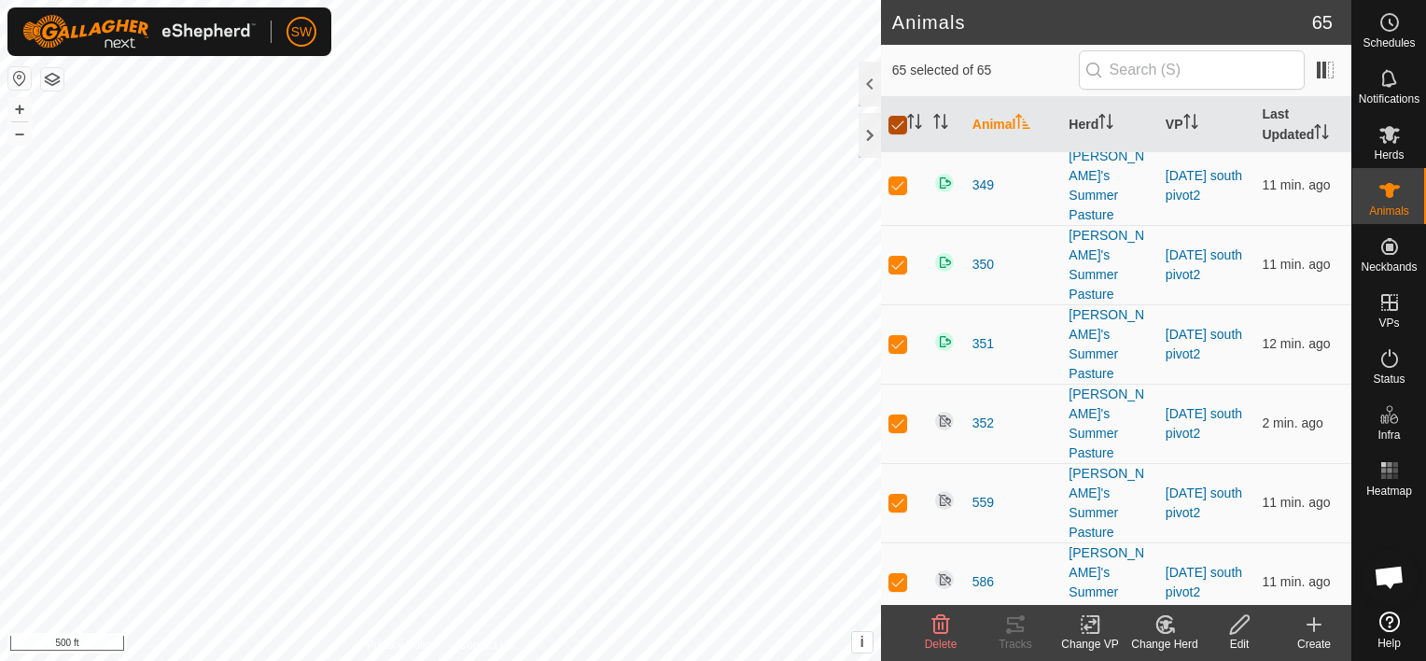
checkbox input "false"
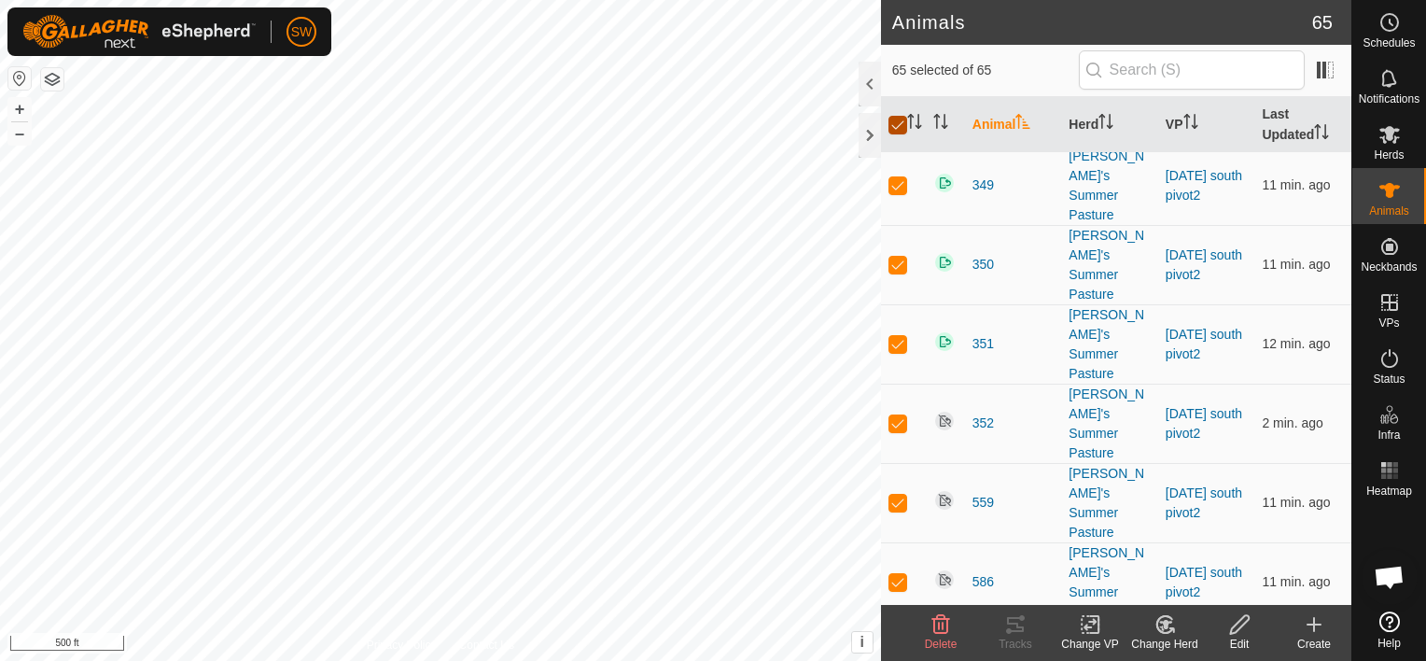
checkbox input "false"
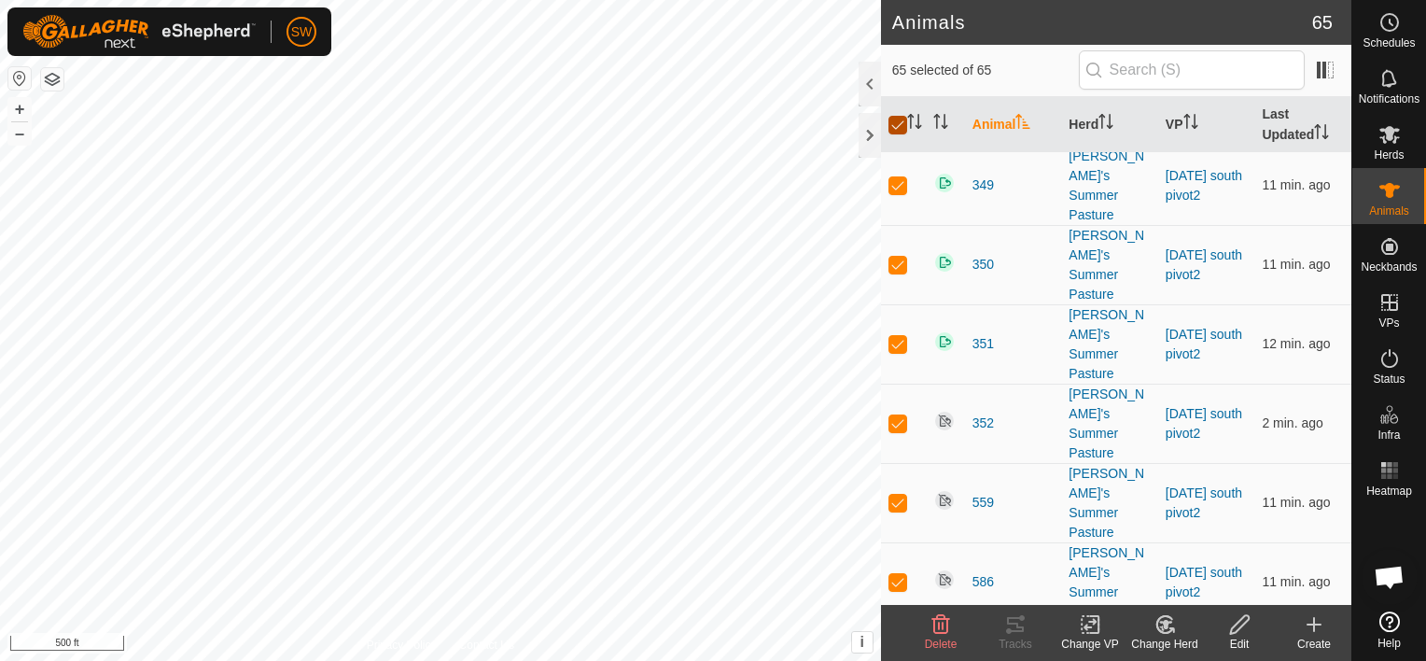
checkbox input "false"
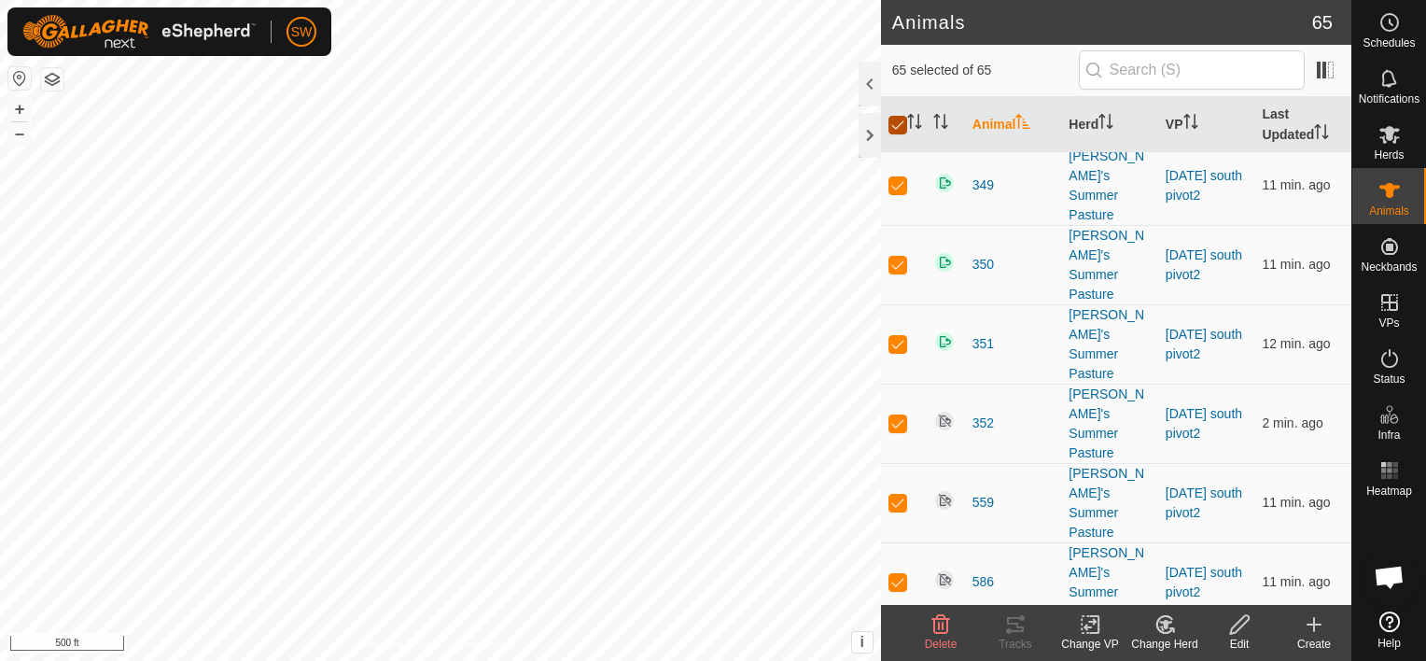
checkbox input "false"
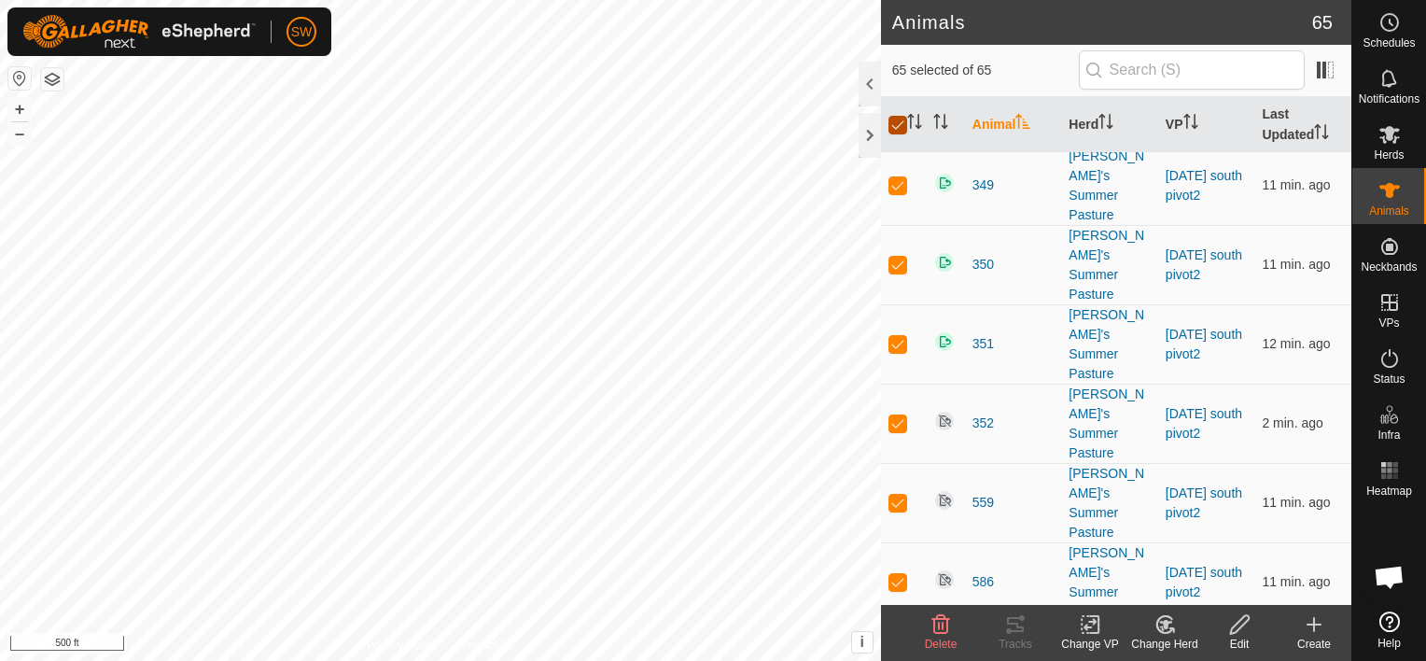
checkbox input "false"
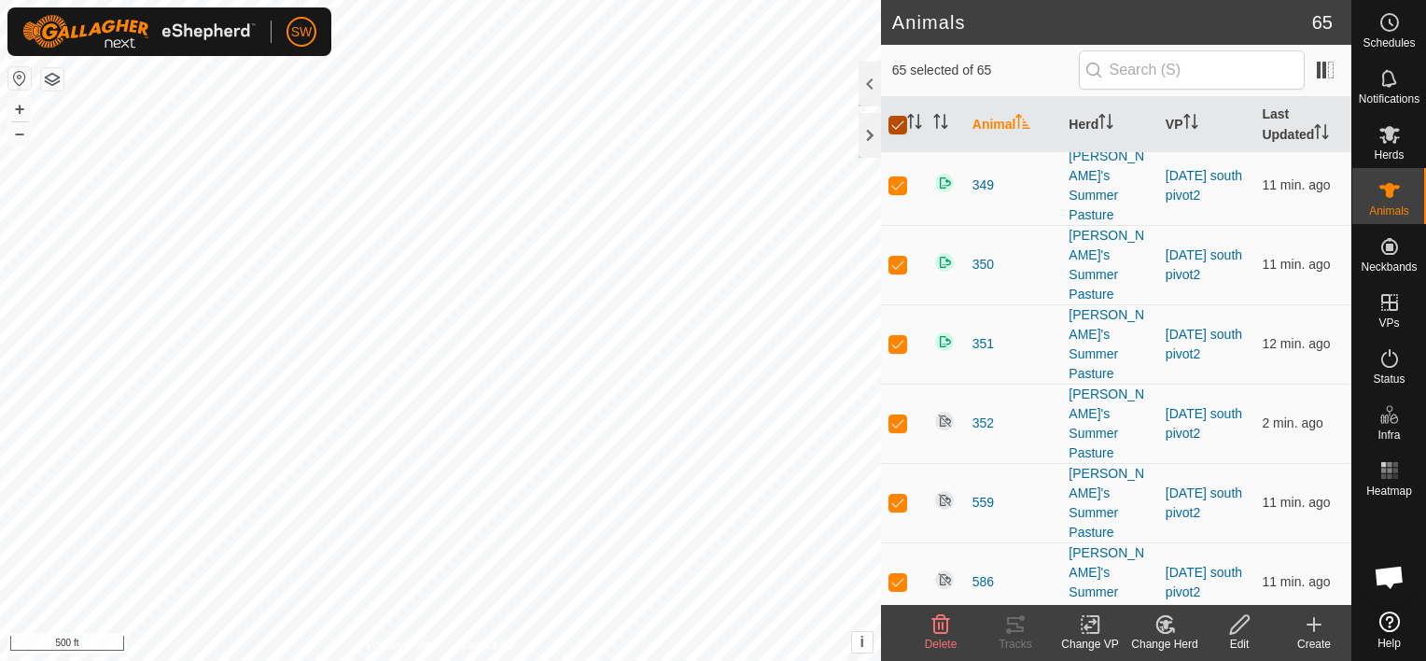
checkbox input "false"
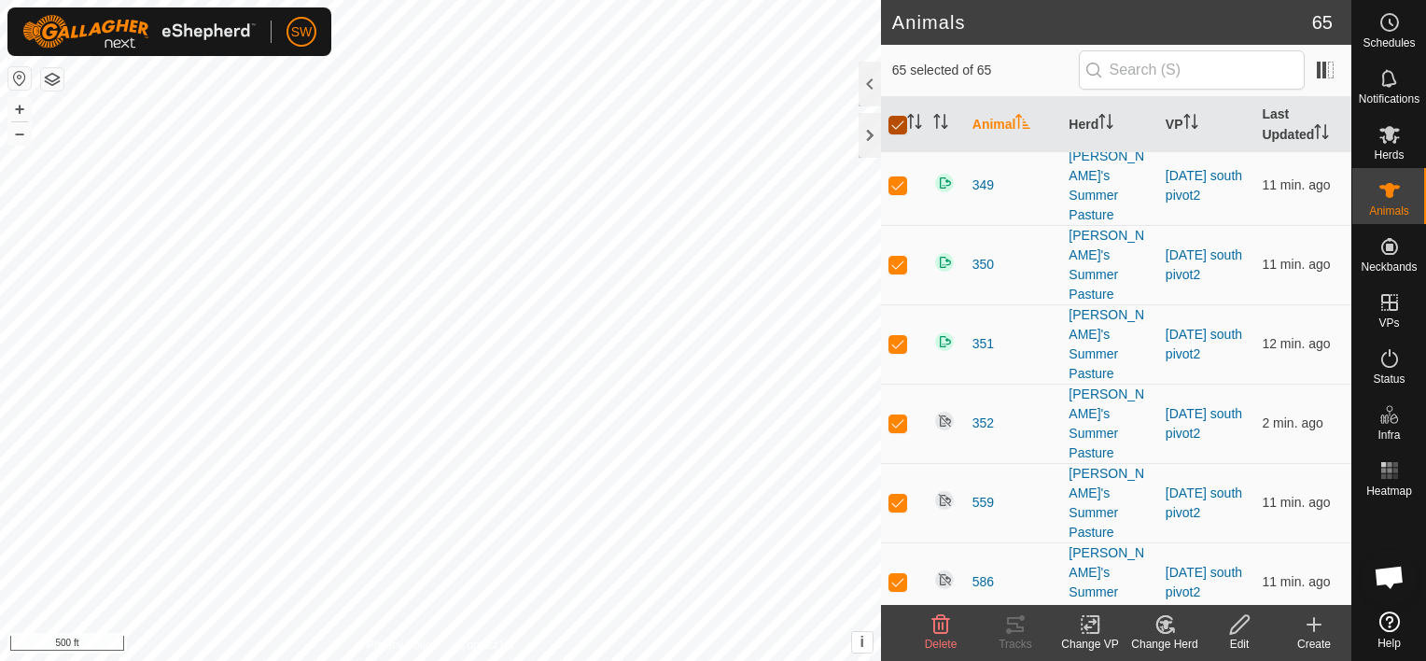
checkbox input "false"
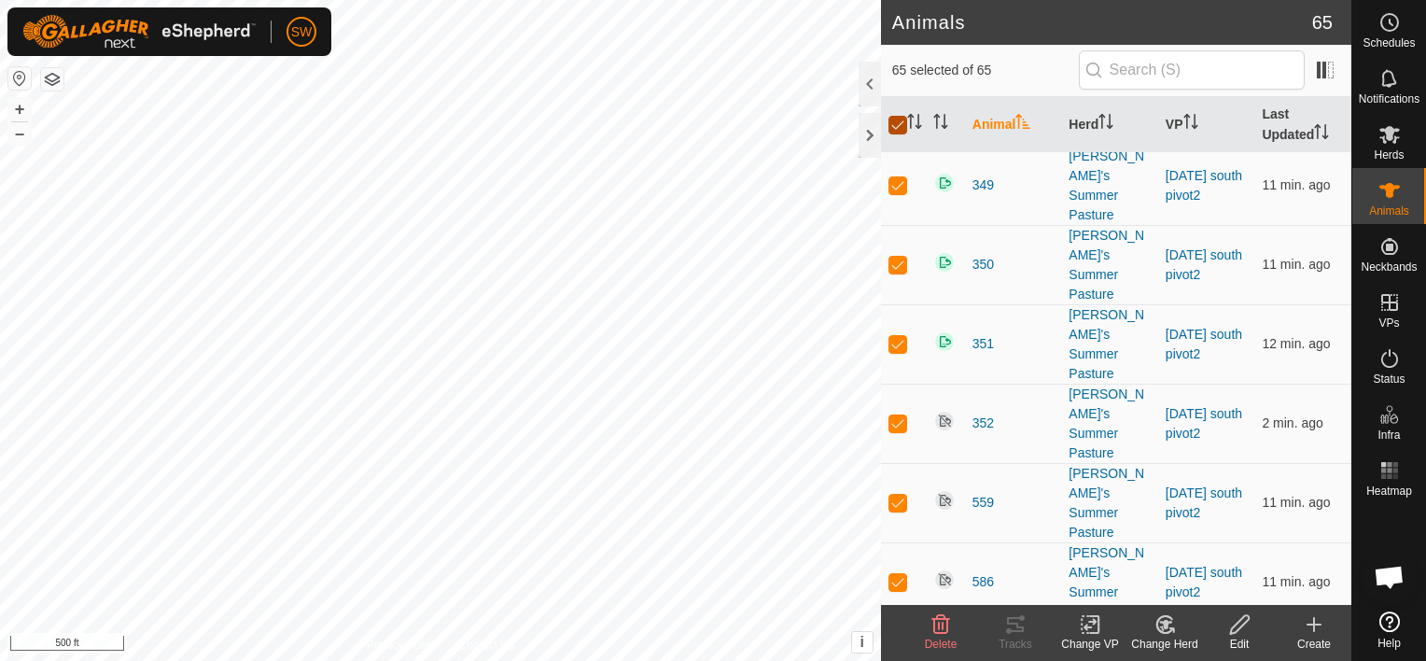
checkbox input "false"
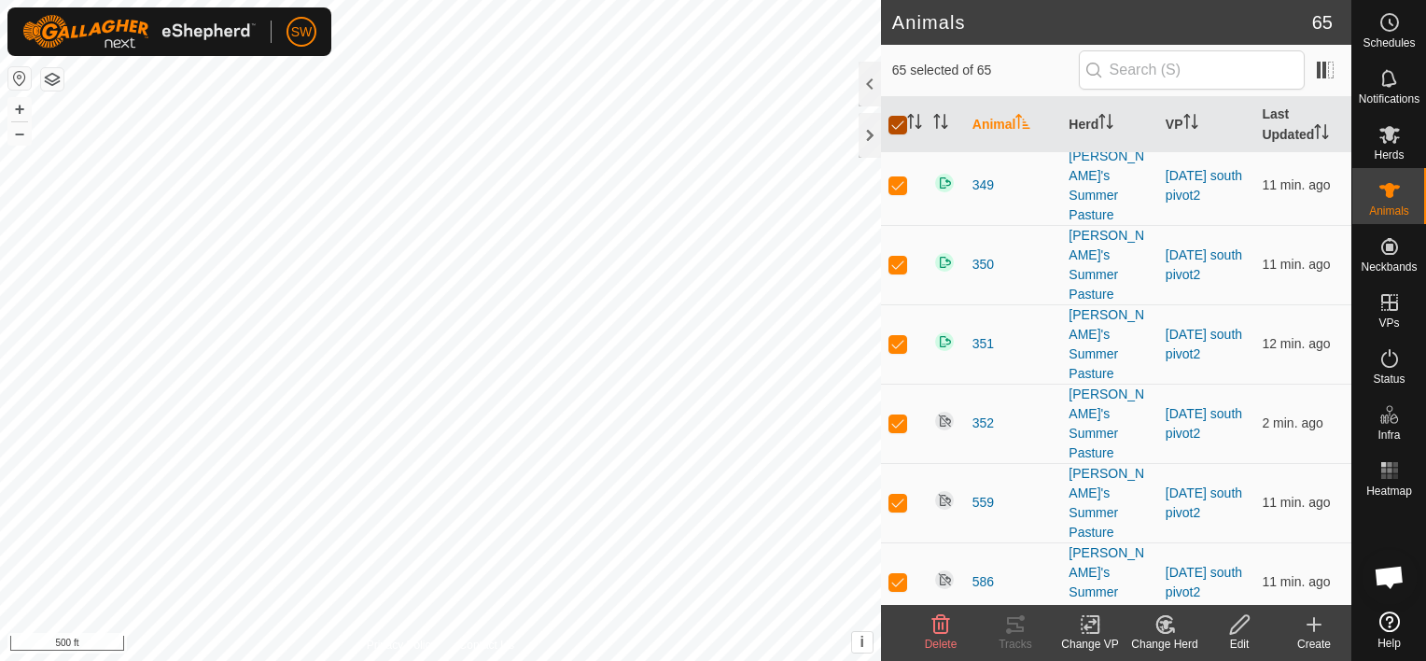
checkbox input "false"
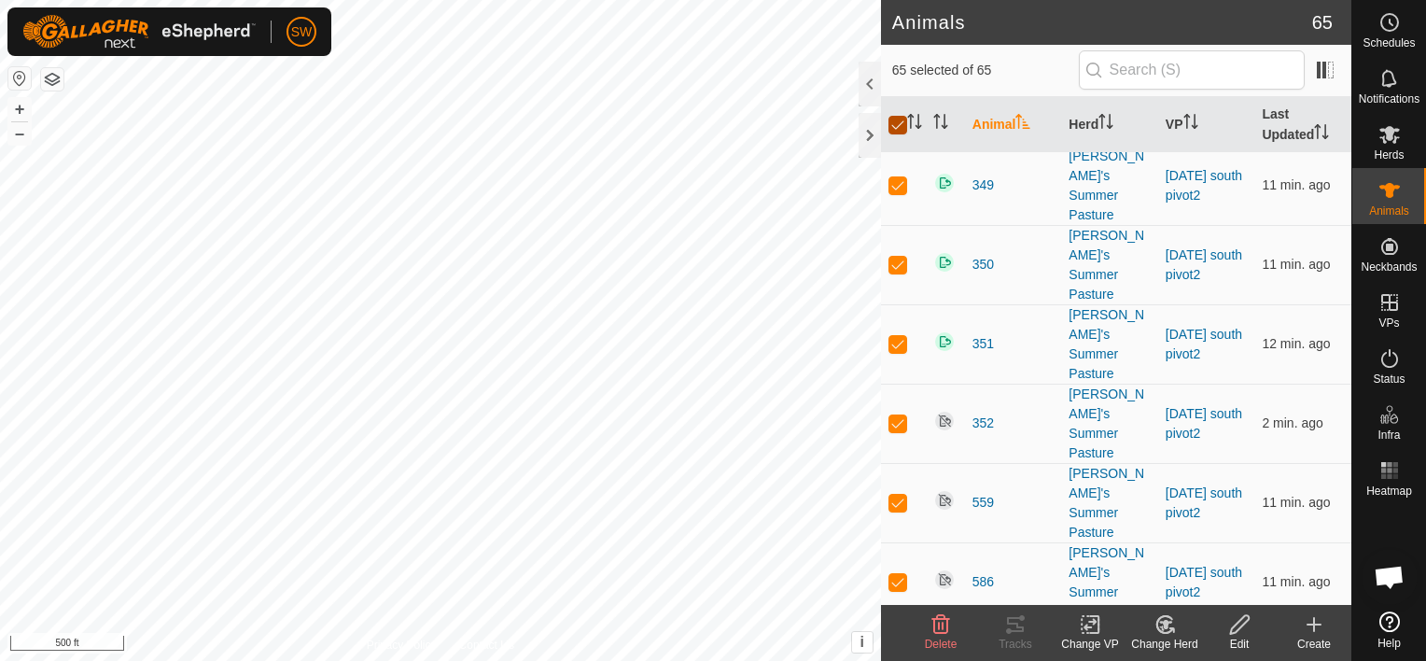
checkbox input "false"
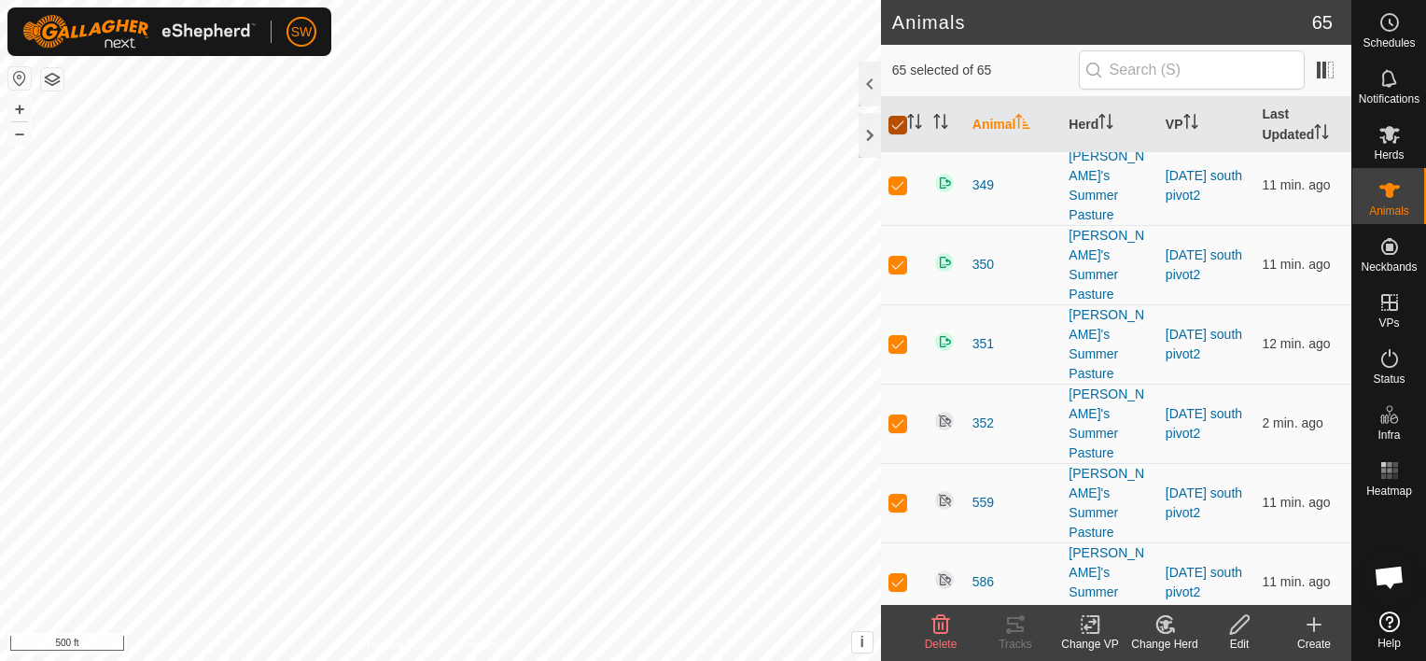
checkbox input "false"
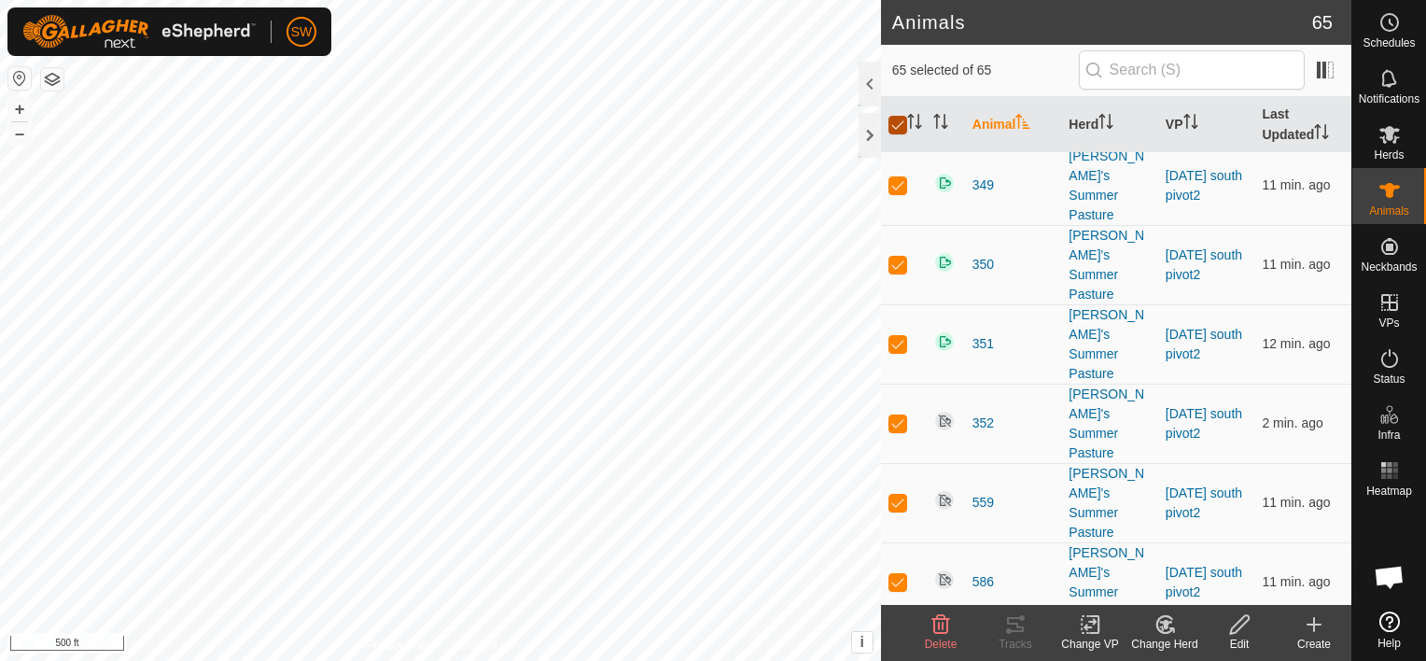
checkbox input "false"
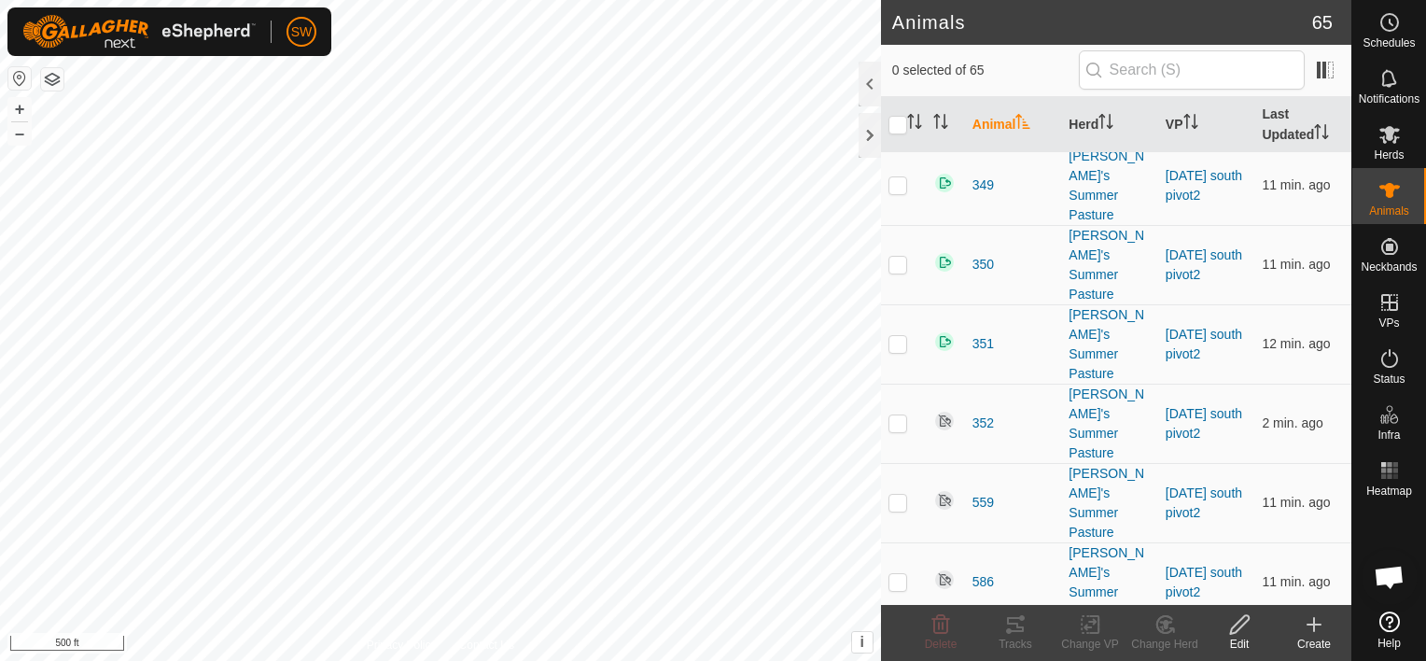
checkbox input "true"
click at [1089, 612] on div "Change VP" at bounding box center [1090, 633] width 75 height 56
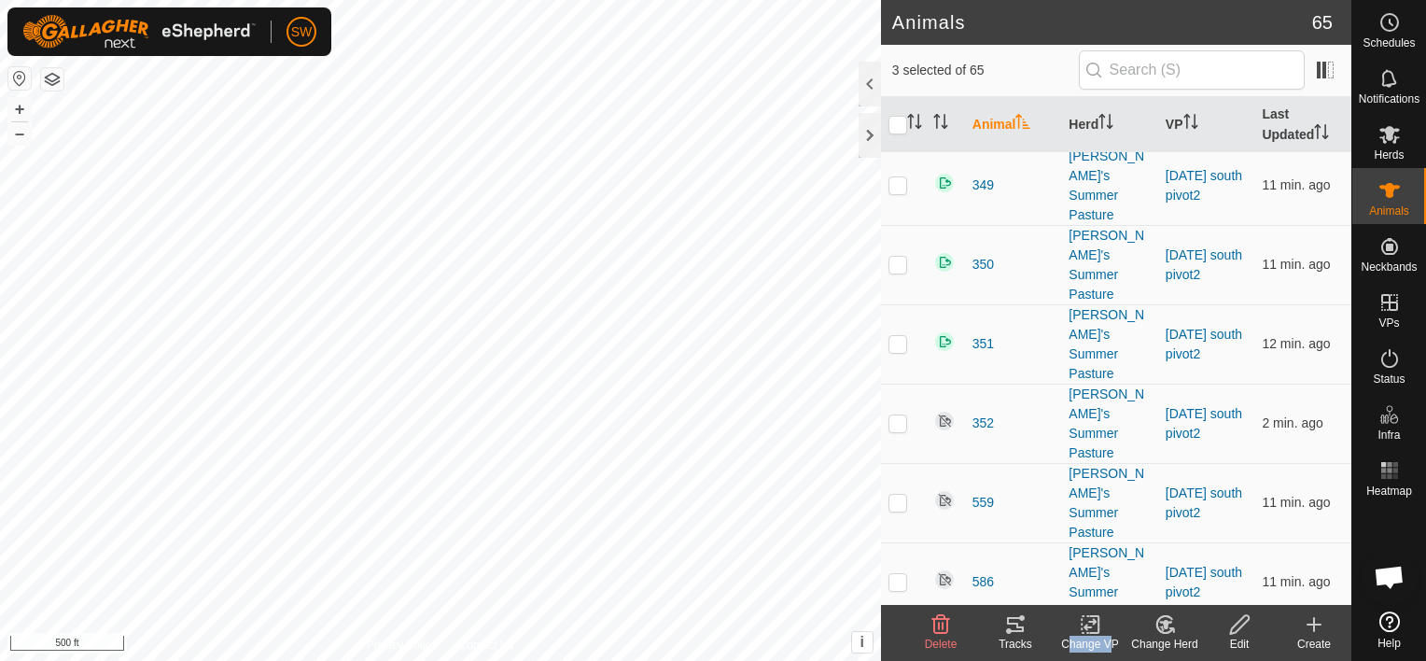
click at [1089, 612] on div "Change VP" at bounding box center [1090, 633] width 75 height 56
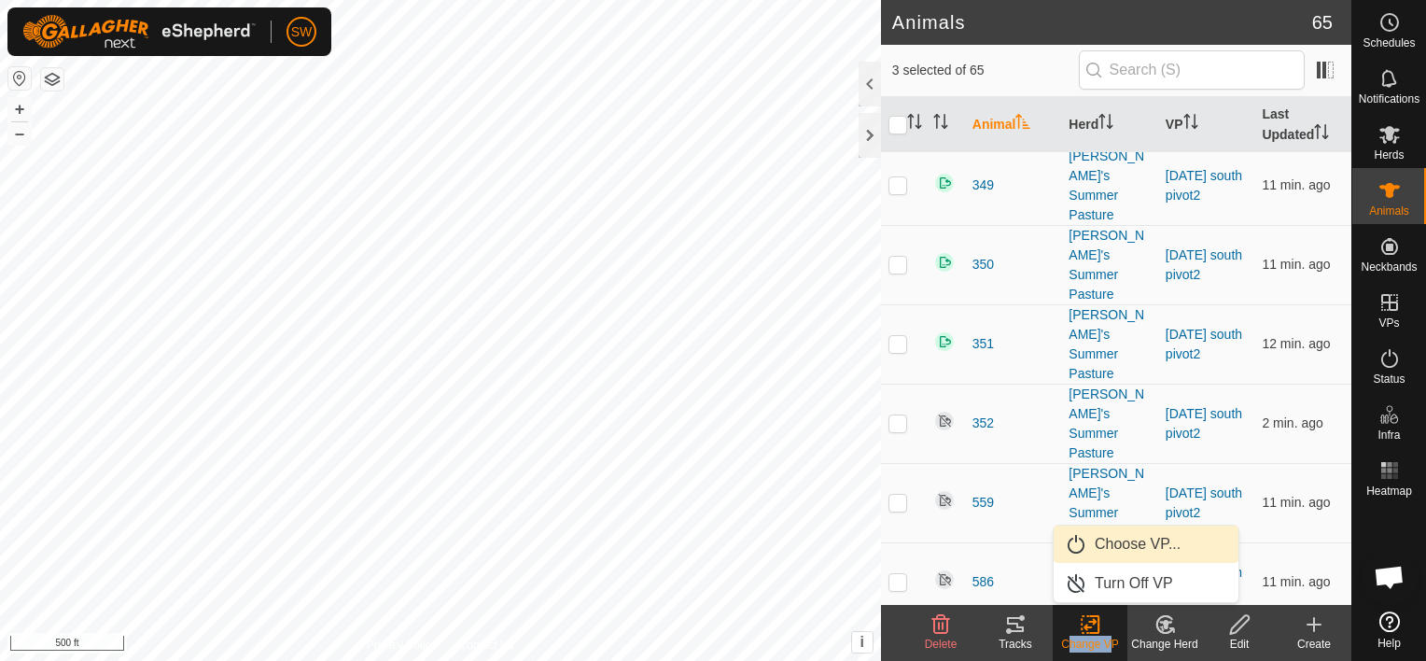
drag, startPoint x: 1089, startPoint y: 612, endPoint x: 1093, endPoint y: 537, distance: 74.7
click at [1093, 537] on link "Choose VP..." at bounding box center [1145, 543] width 185 height 37
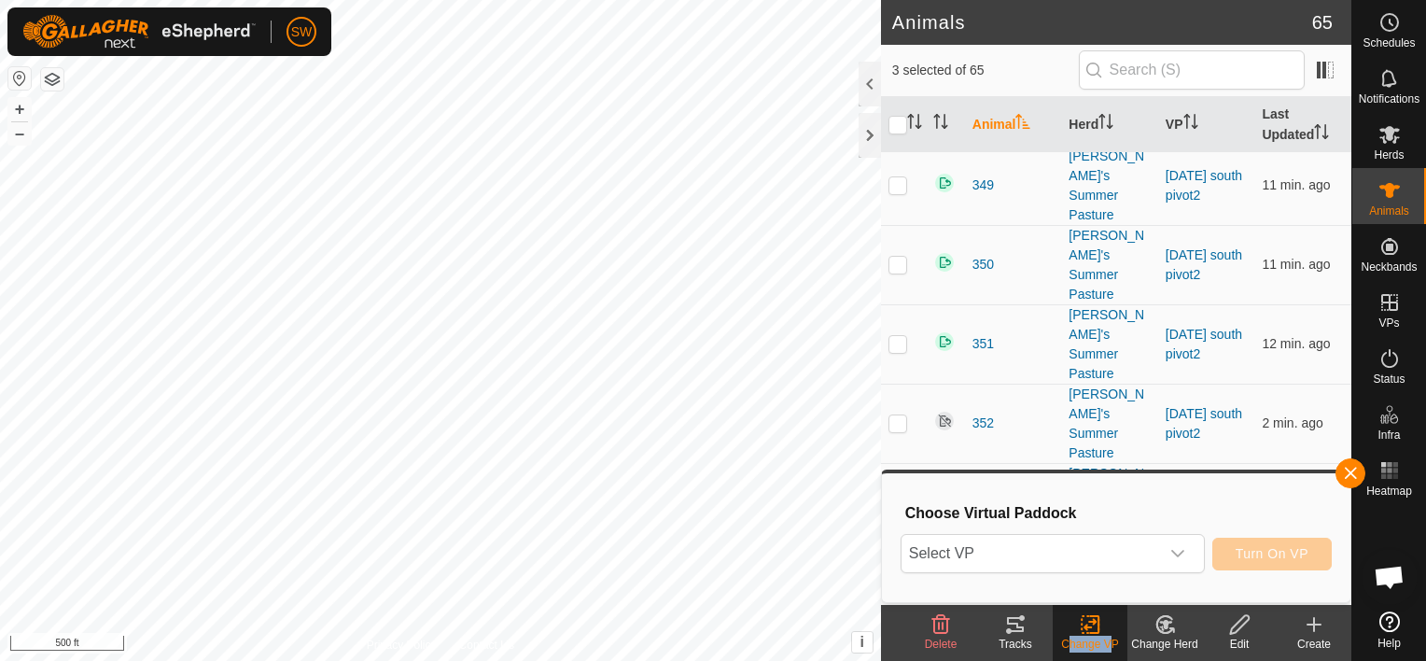
click at [1093, 537] on span "Select VP" at bounding box center [1030, 553] width 258 height 37
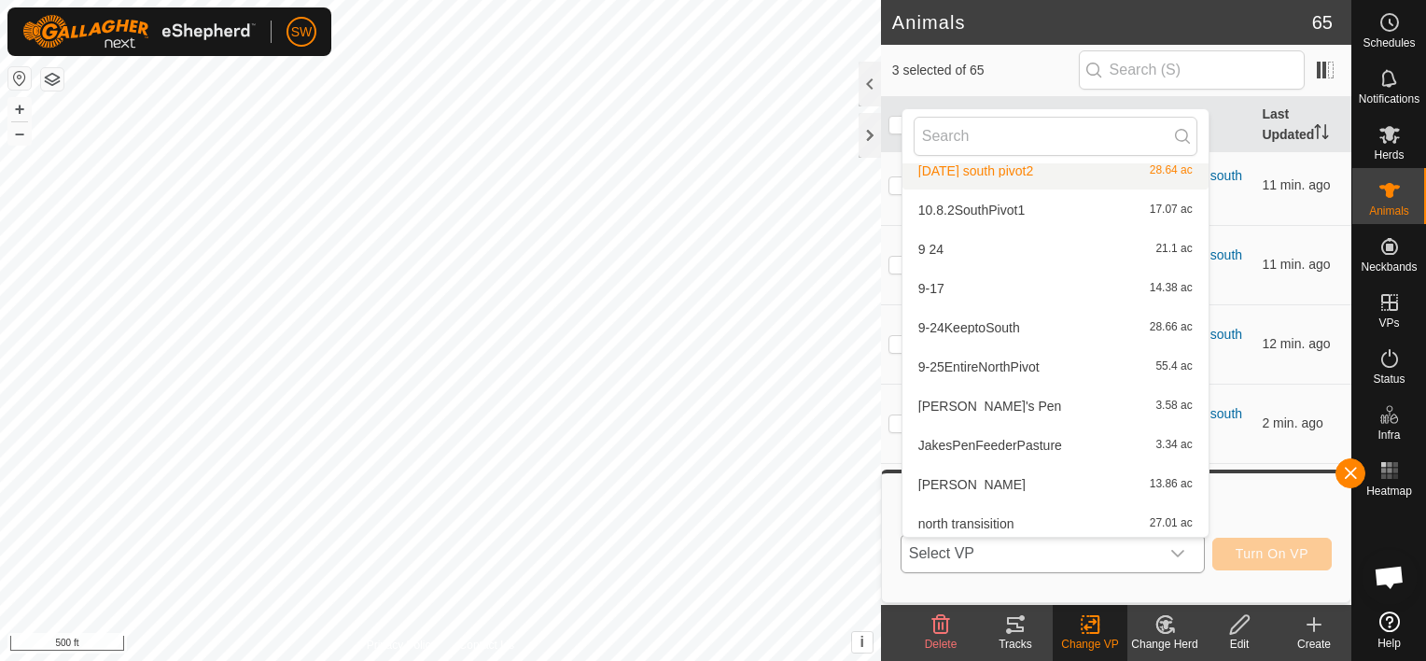
scroll to position [175, 0]
click at [961, 406] on li "[PERSON_NAME]'s Pen 3.58 ac" at bounding box center [1055, 402] width 306 height 37
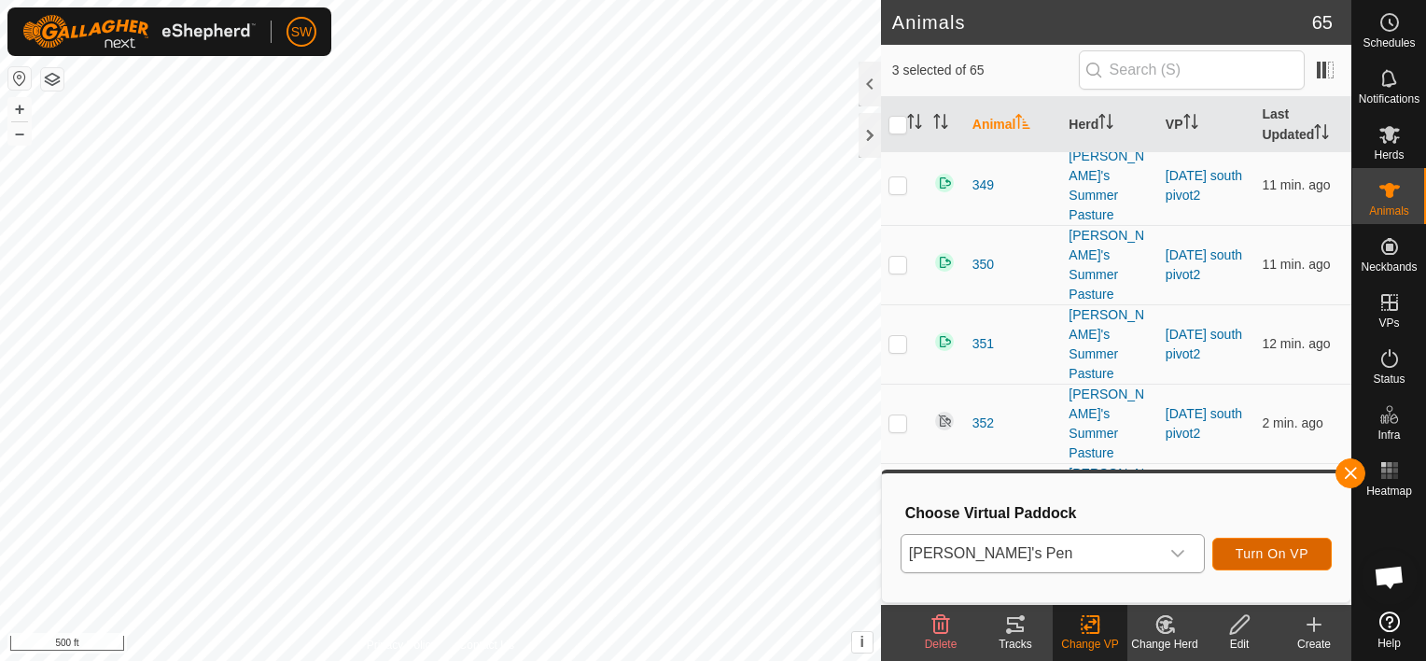
click at [1255, 551] on span "Turn On VP" at bounding box center [1271, 553] width 73 height 15
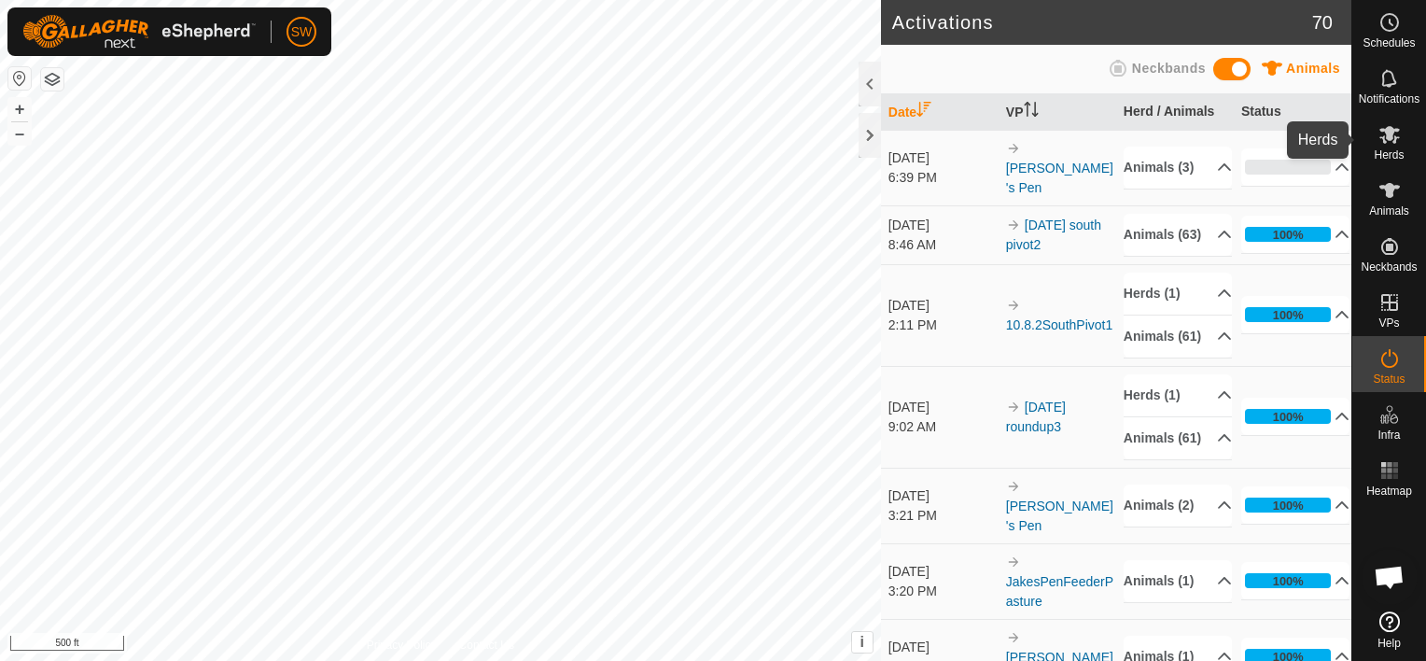
click at [1388, 156] on span "Herds" at bounding box center [1389, 154] width 30 height 11
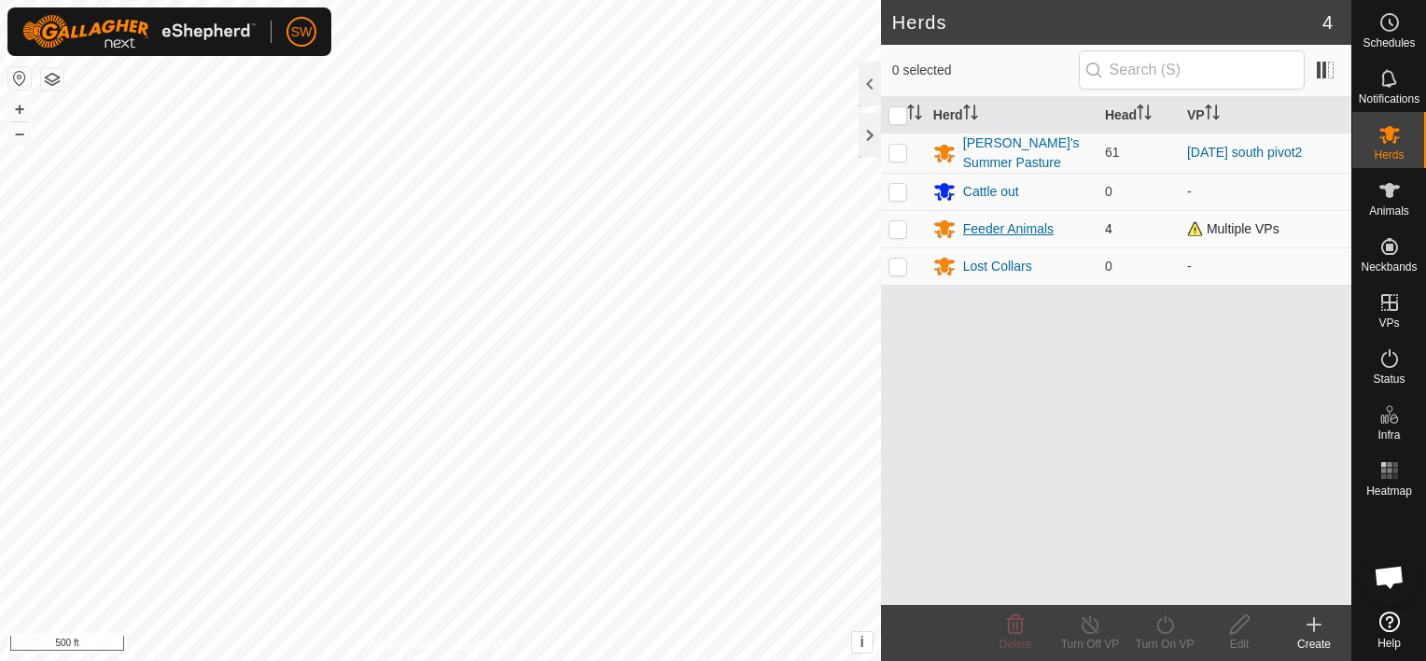
click at [1007, 220] on div "Feeder Animals" at bounding box center [1008, 229] width 91 height 20
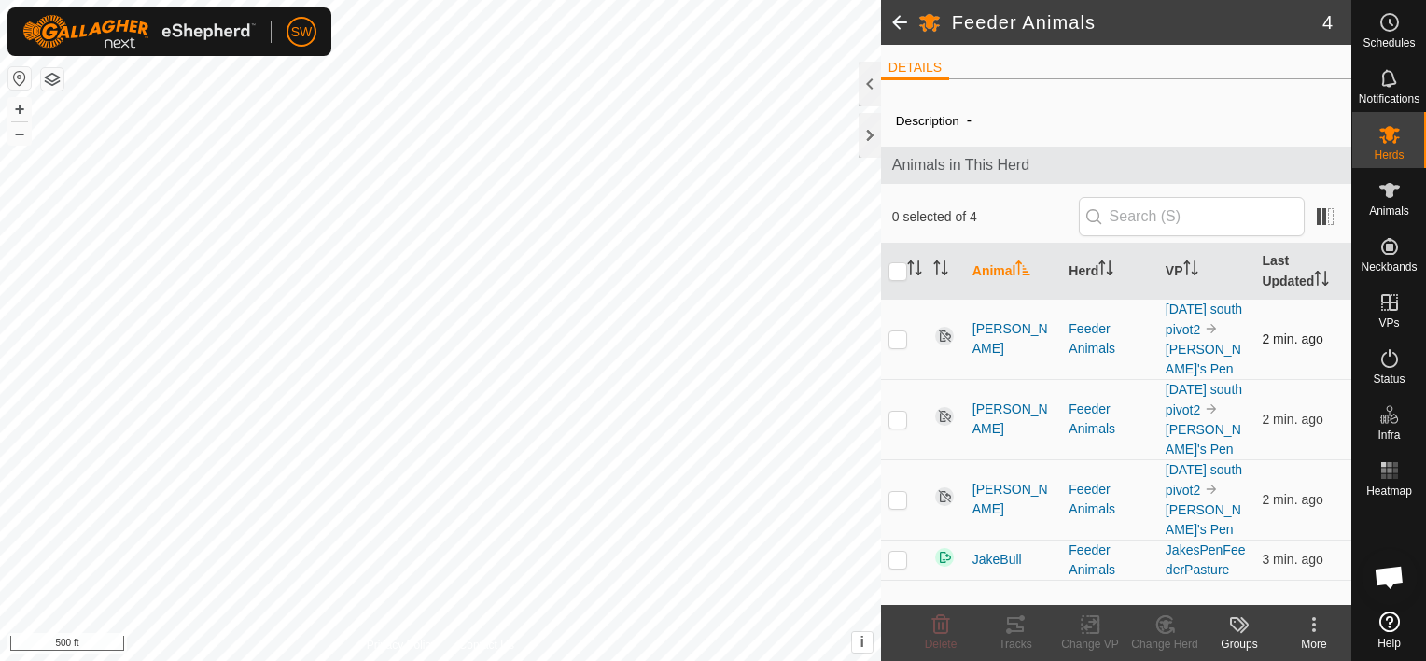
click at [903, 331] on p-checkbox at bounding box center [897, 338] width 19 height 15
checkbox input "true"
click at [899, 331] on p-checkbox at bounding box center [897, 338] width 19 height 15
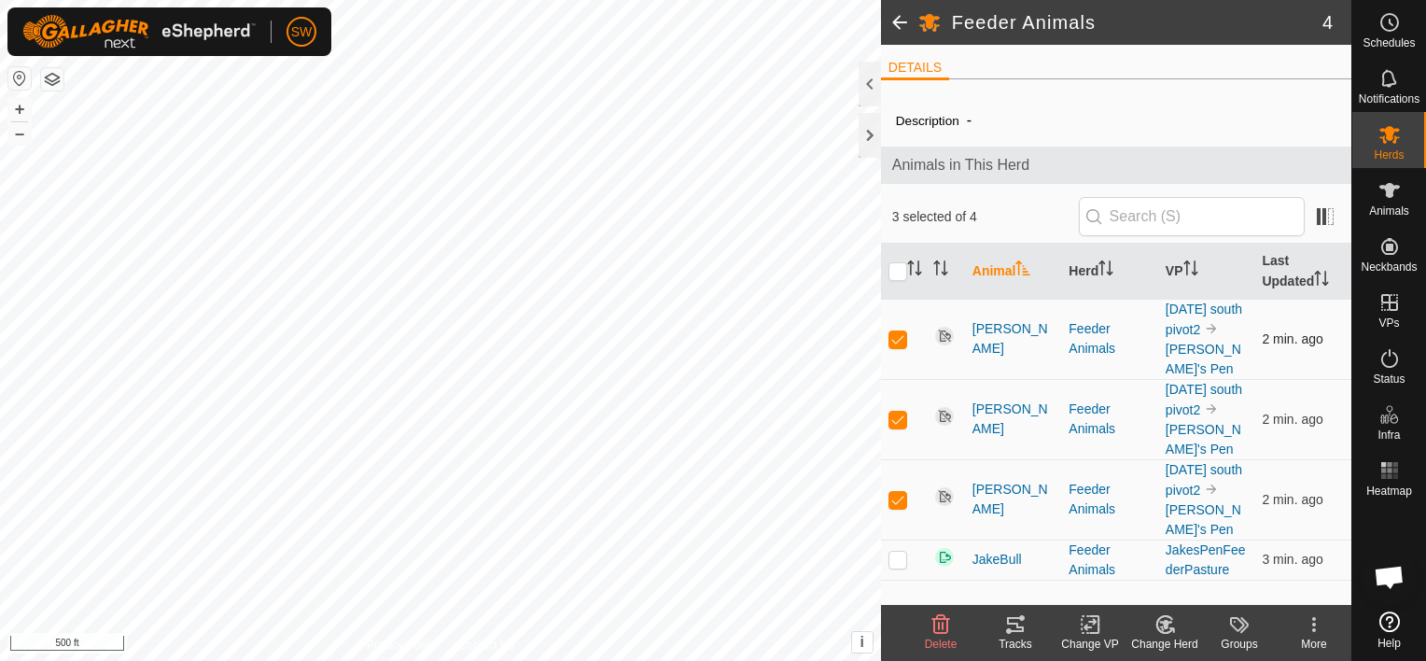
checkbox input "false"
checkbox input "true"
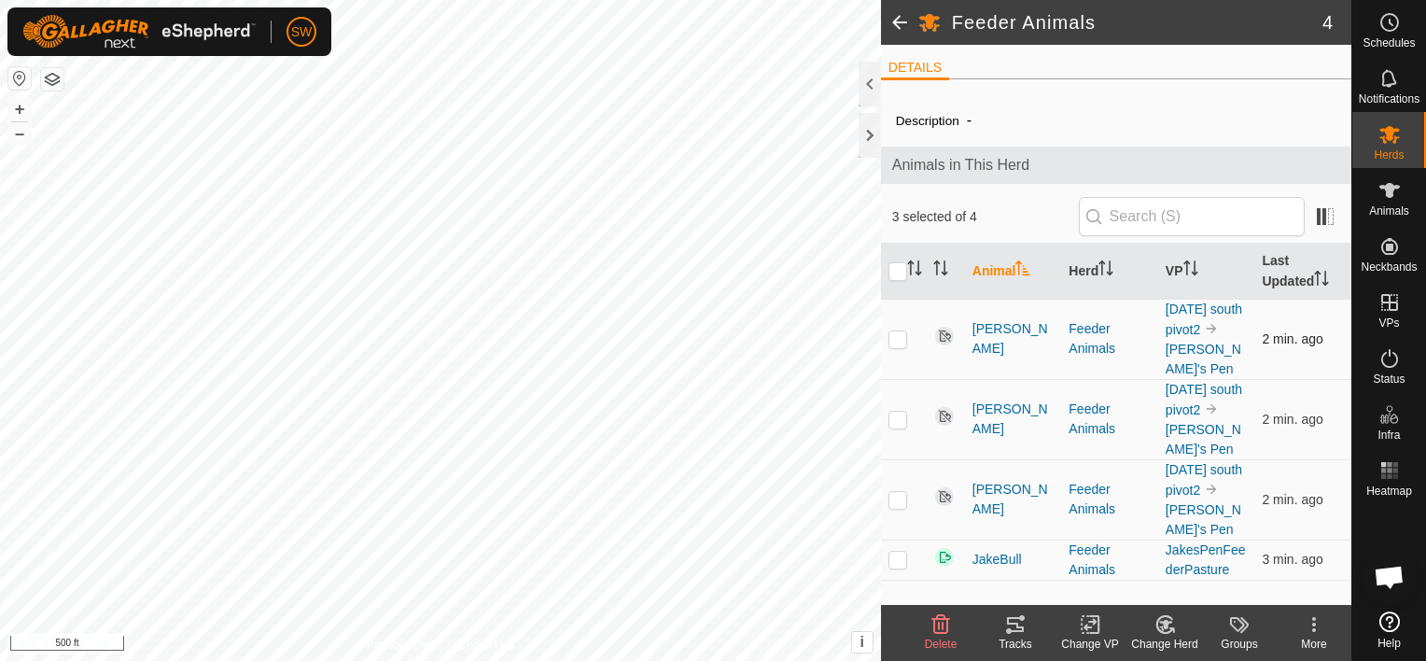
checkbox input "true"
